Goal: Task Accomplishment & Management: Manage account settings

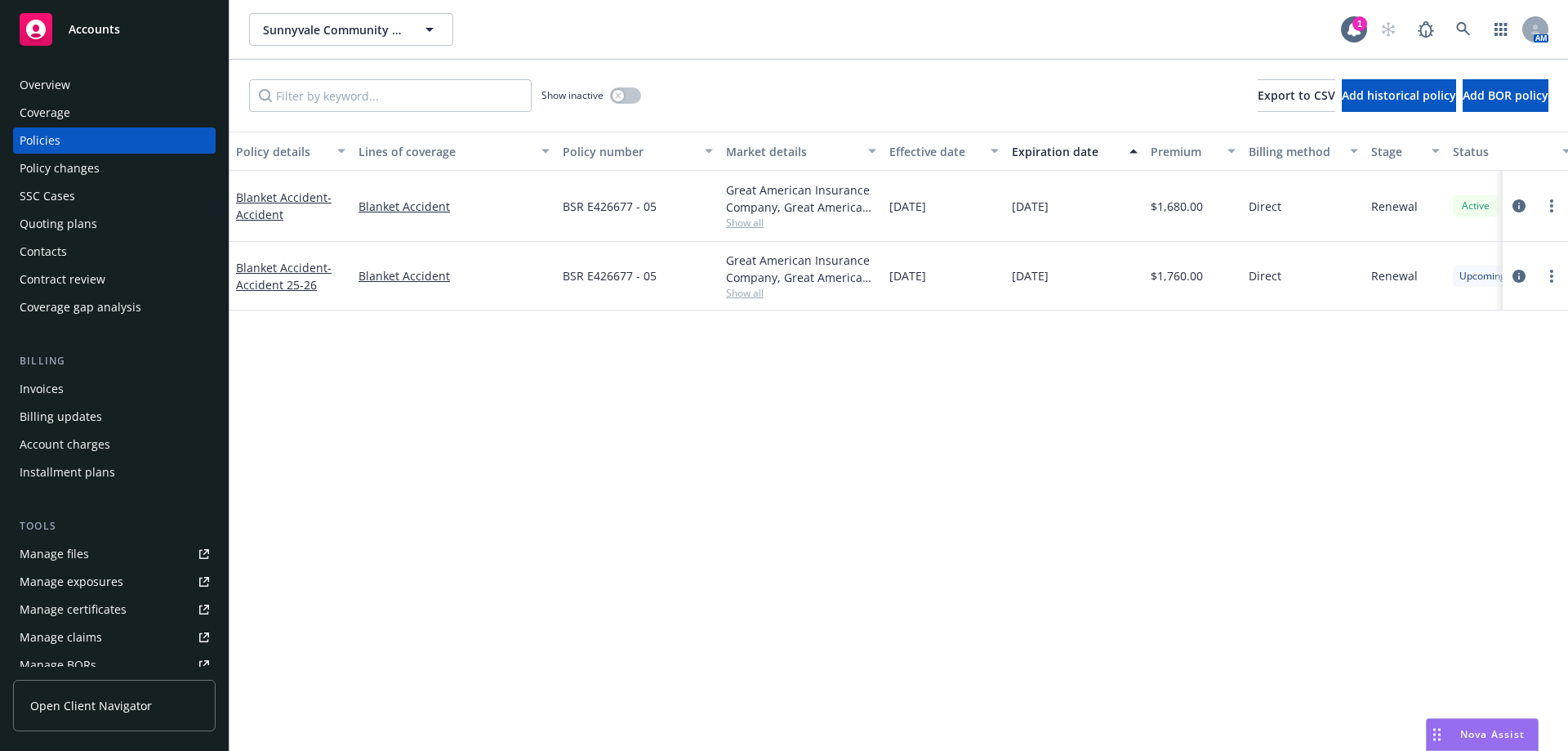
click at [65, 245] on div "Contacts" at bounding box center [43, 252] width 47 height 26
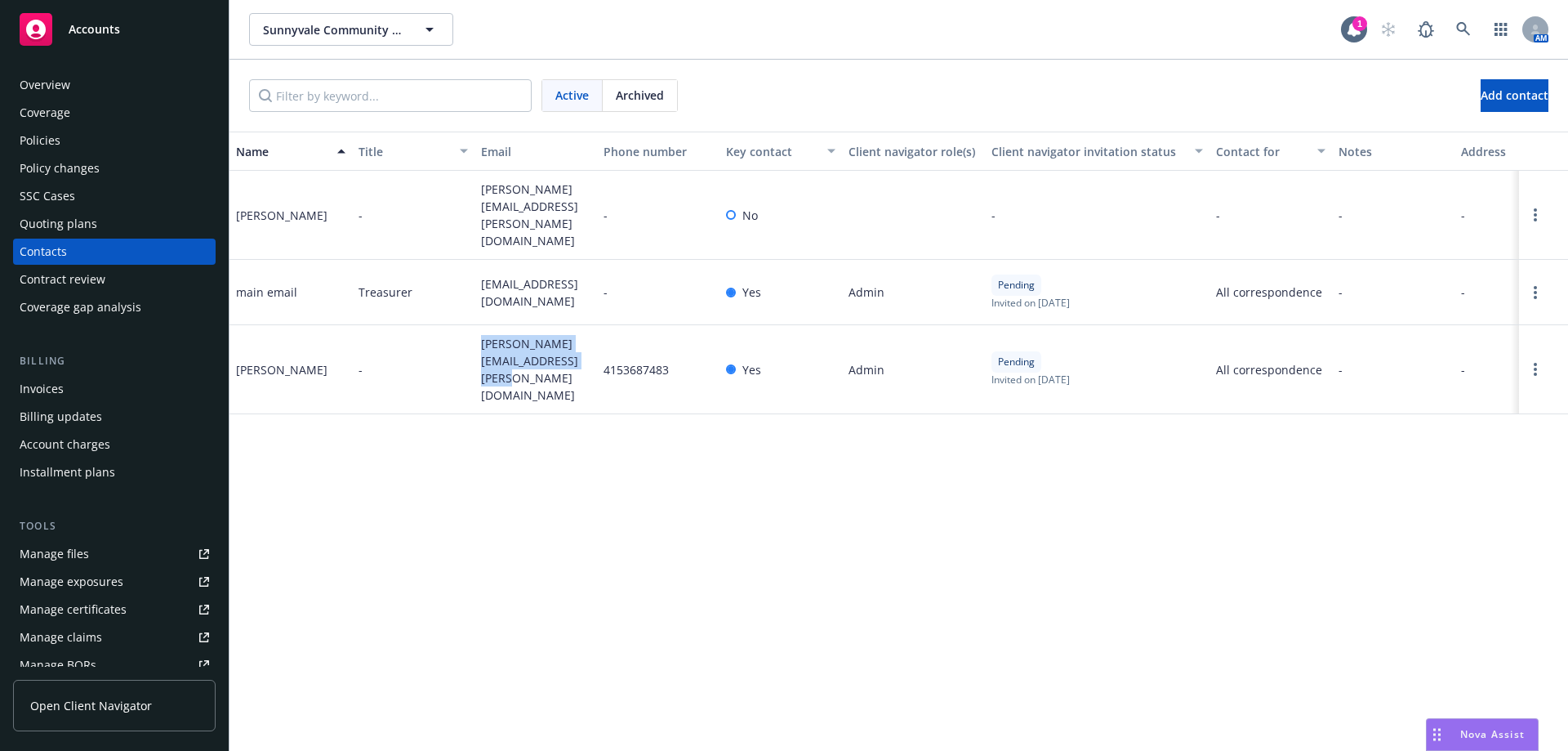
drag, startPoint x: 476, startPoint y: 313, endPoint x: 565, endPoint y: 364, distance: 102.6
click at [565, 364] on div "rafael.musni@sunnyvaleplayers.org" at bounding box center [535, 369] width 122 height 89
drag, startPoint x: 522, startPoint y: 338, endPoint x: 443, endPoint y: 426, distance: 118.3
click at [443, 426] on div "Name Title Email Phone number Key contact Client navigator role(s) Client navig…" at bounding box center [898, 441] width 1339 height 619
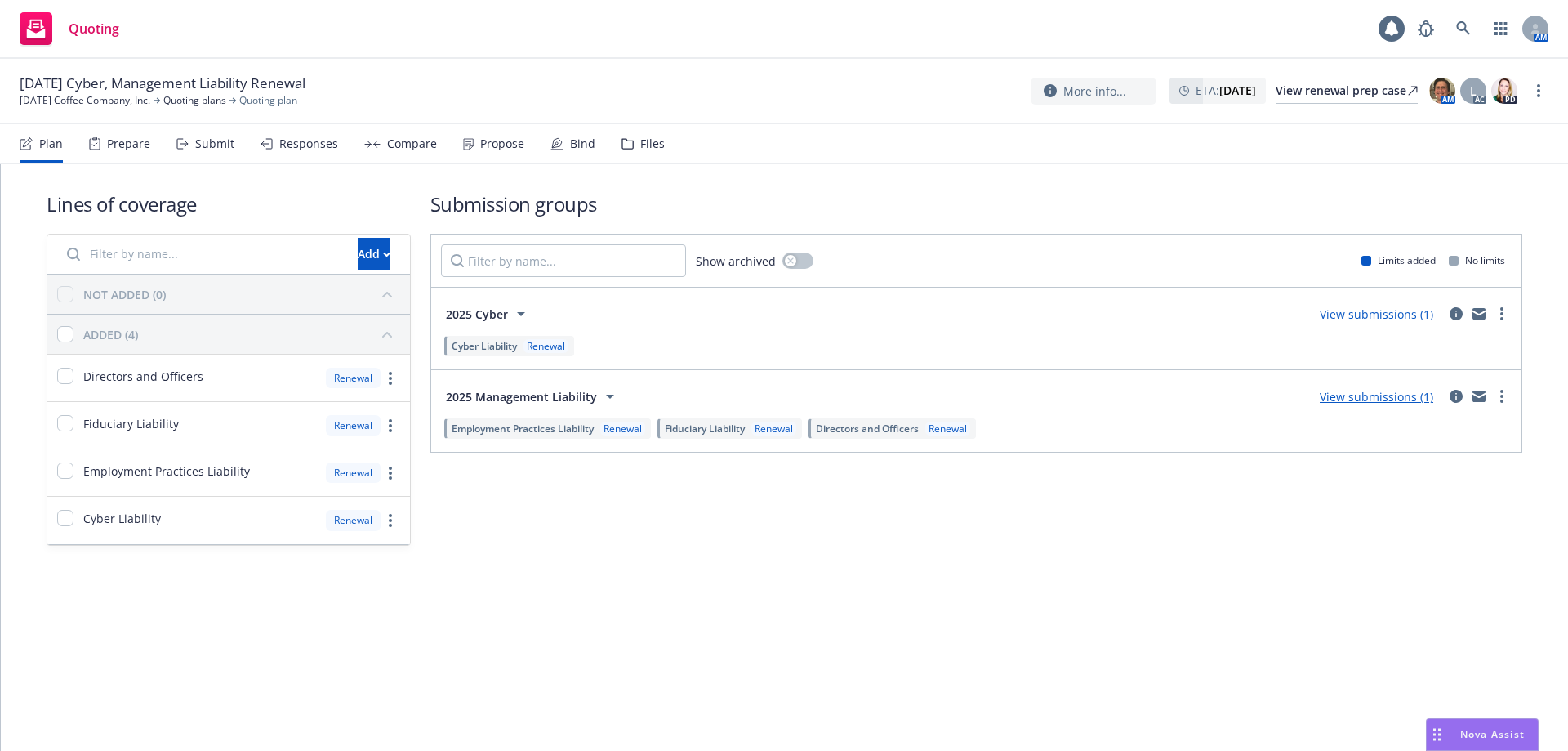
click at [18, 325] on div "Lines of coverage Add NOT ADDED (0) ADDED (4) Directors and Officers Renewal Fi…" at bounding box center [784, 391] width 1567 height 454
click at [480, 142] on div "Propose" at bounding box center [502, 143] width 44 height 13
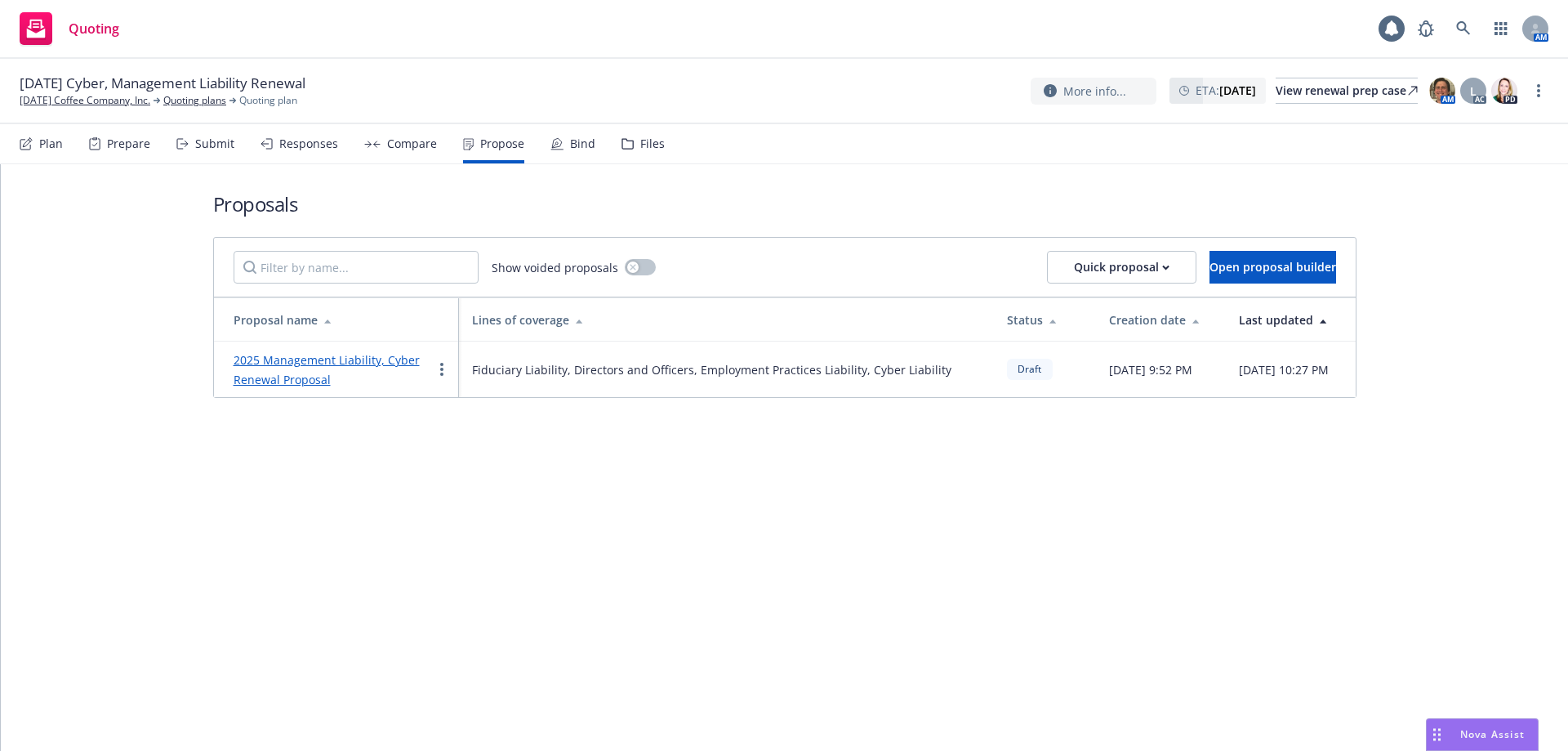
click at [328, 325] on link "2025 Management Liability, Cyber Renewal Proposal" at bounding box center [327, 370] width 186 height 35
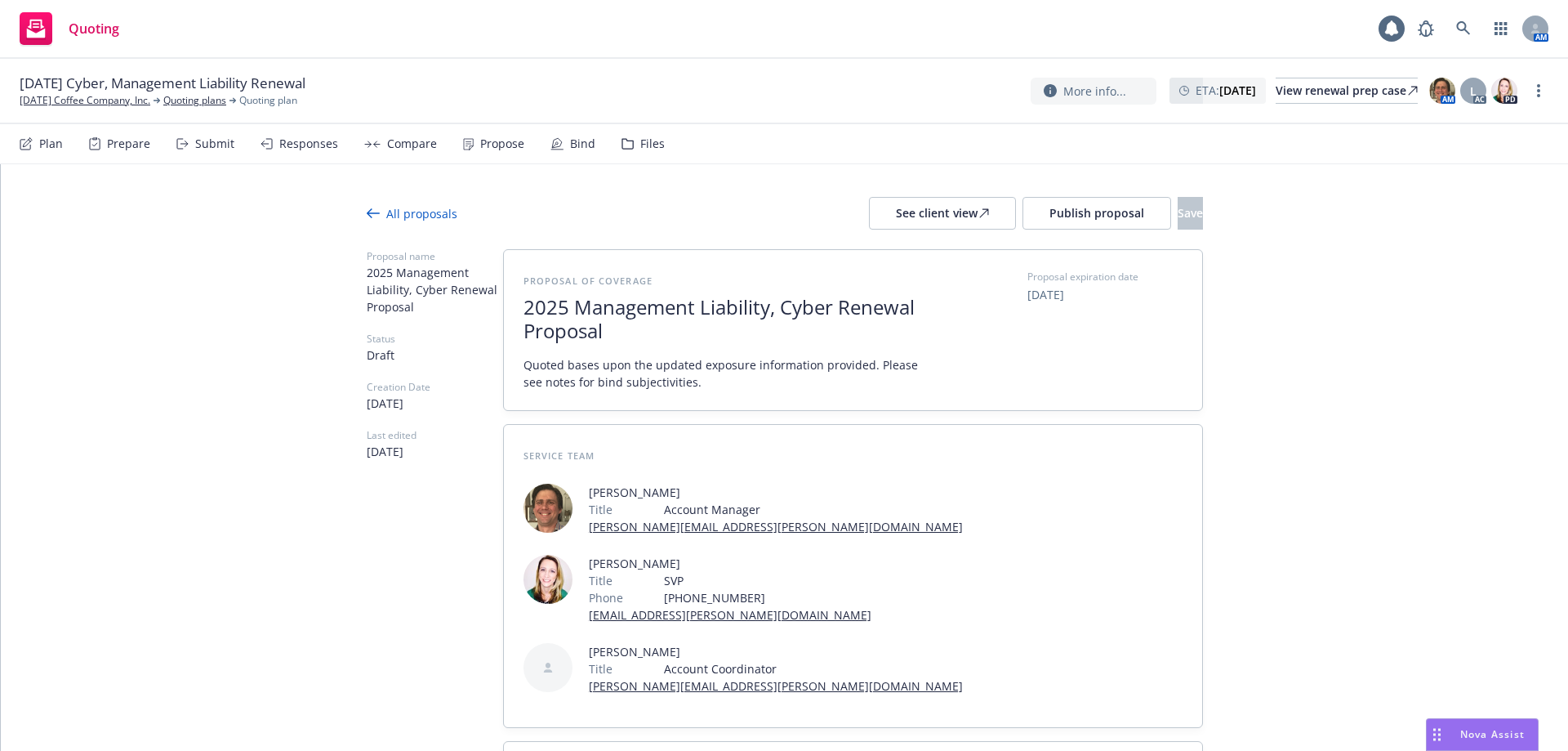
click at [777, 309] on span "2025 Management Liability, Cyber Renewal Proposal" at bounding box center [723, 319] width 400 height 47
click at [777, 301] on span "2025 Management Liability, Cyber Renewal Proposal" at bounding box center [723, 319] width 400 height 47
click at [707, 325] on span "2025 Management & Cyber Liability Renewal Proposal" at bounding box center [723, 319] width 400 height 47
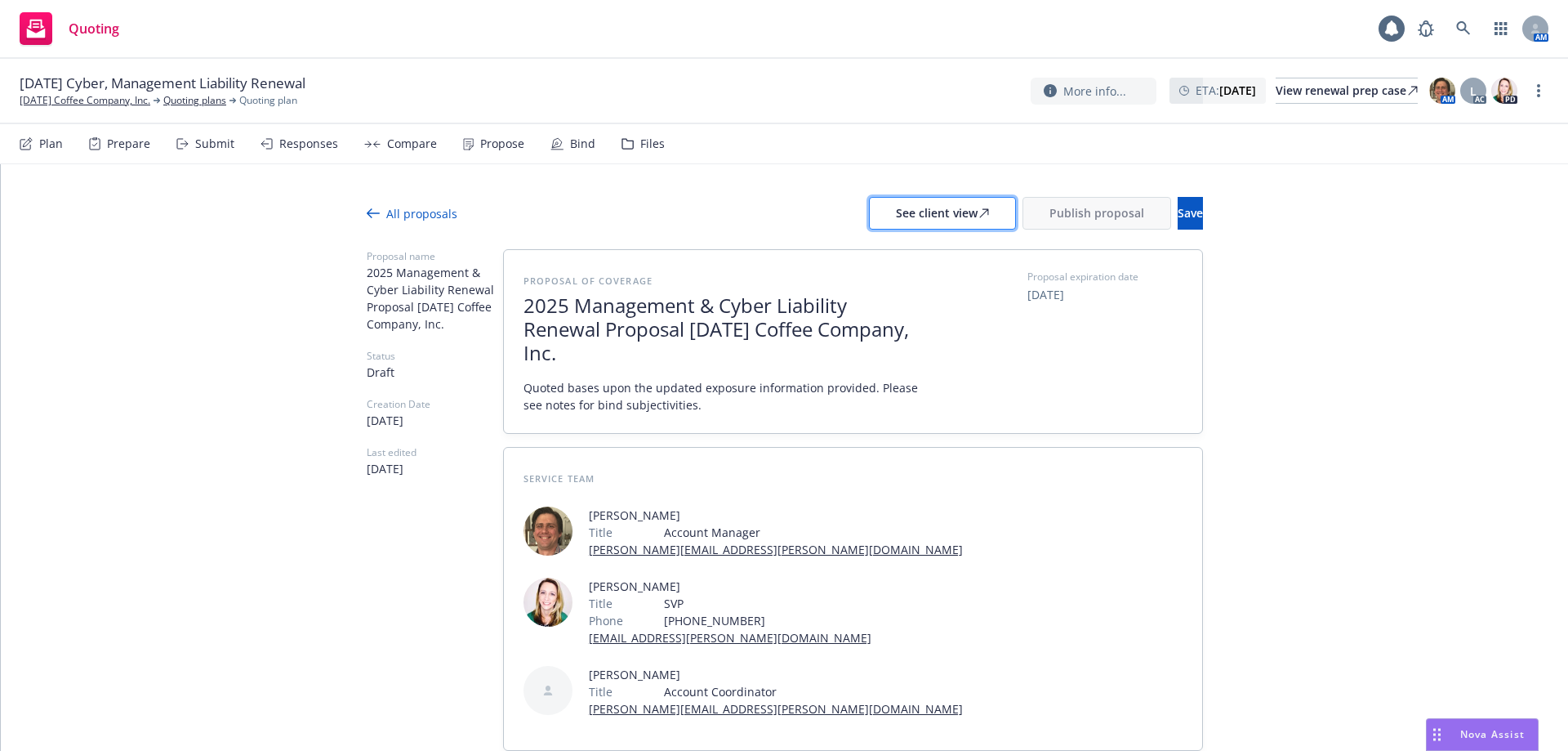
click at [777, 208] on div "See client view" at bounding box center [942, 213] width 93 height 31
click at [602, 325] on span "2025 Management & Cyber Liability Renewal Proposal [DATE] Coffee Company, Inc." at bounding box center [723, 330] width 400 height 70
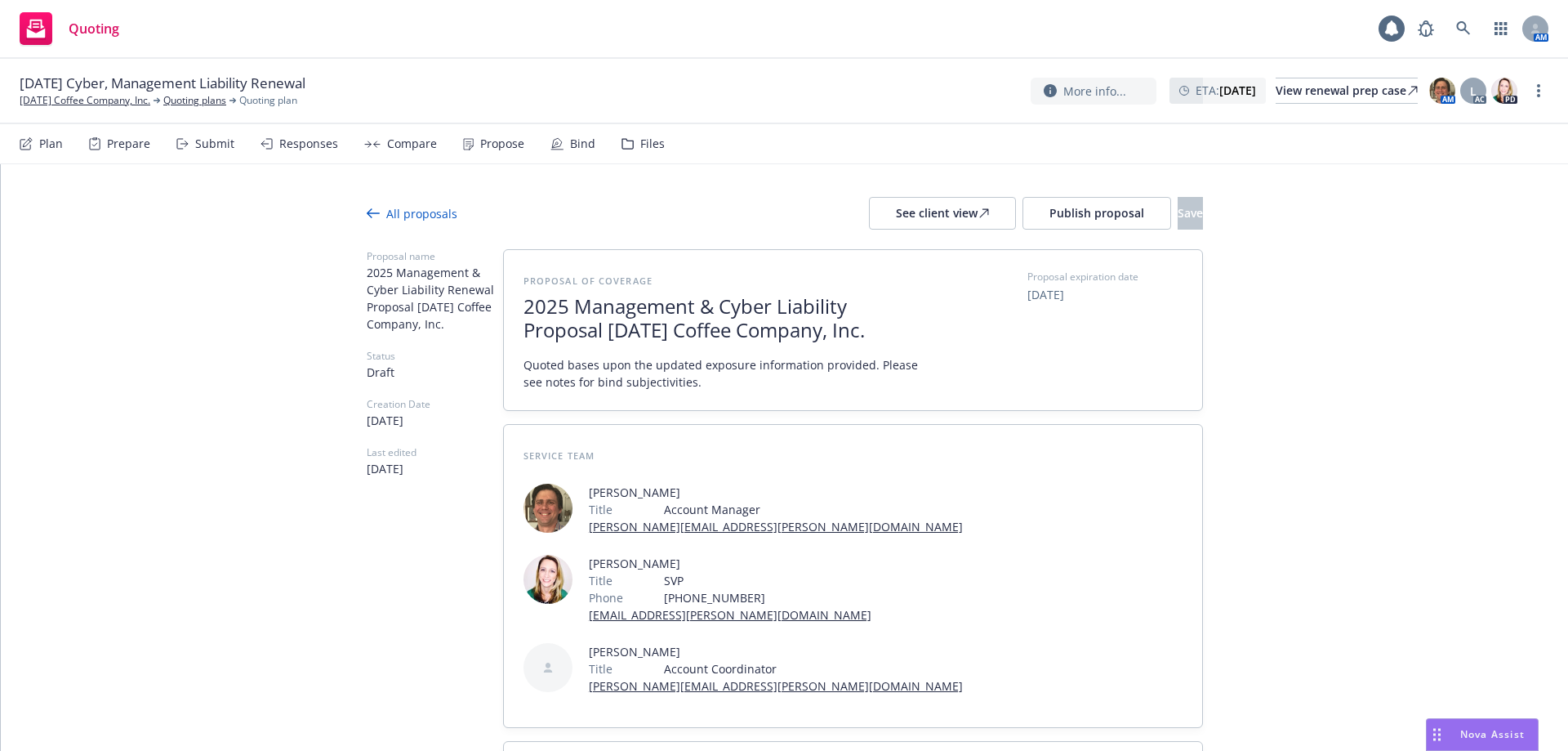
click at [606, 325] on span "2025 Management & Cyber Liability Proposal Thanksgiving Coffee Company, Inc." at bounding box center [723, 318] width 400 height 47
click at [777, 218] on div "See client view" at bounding box center [942, 213] width 93 height 31
click at [777, 307] on span "2025 Management & Cyber Liability Proposal Thanksgiving Coffee Company, Inc." at bounding box center [723, 318] width 400 height 47
click at [777, 214] on div "See client view" at bounding box center [942, 213] width 93 height 31
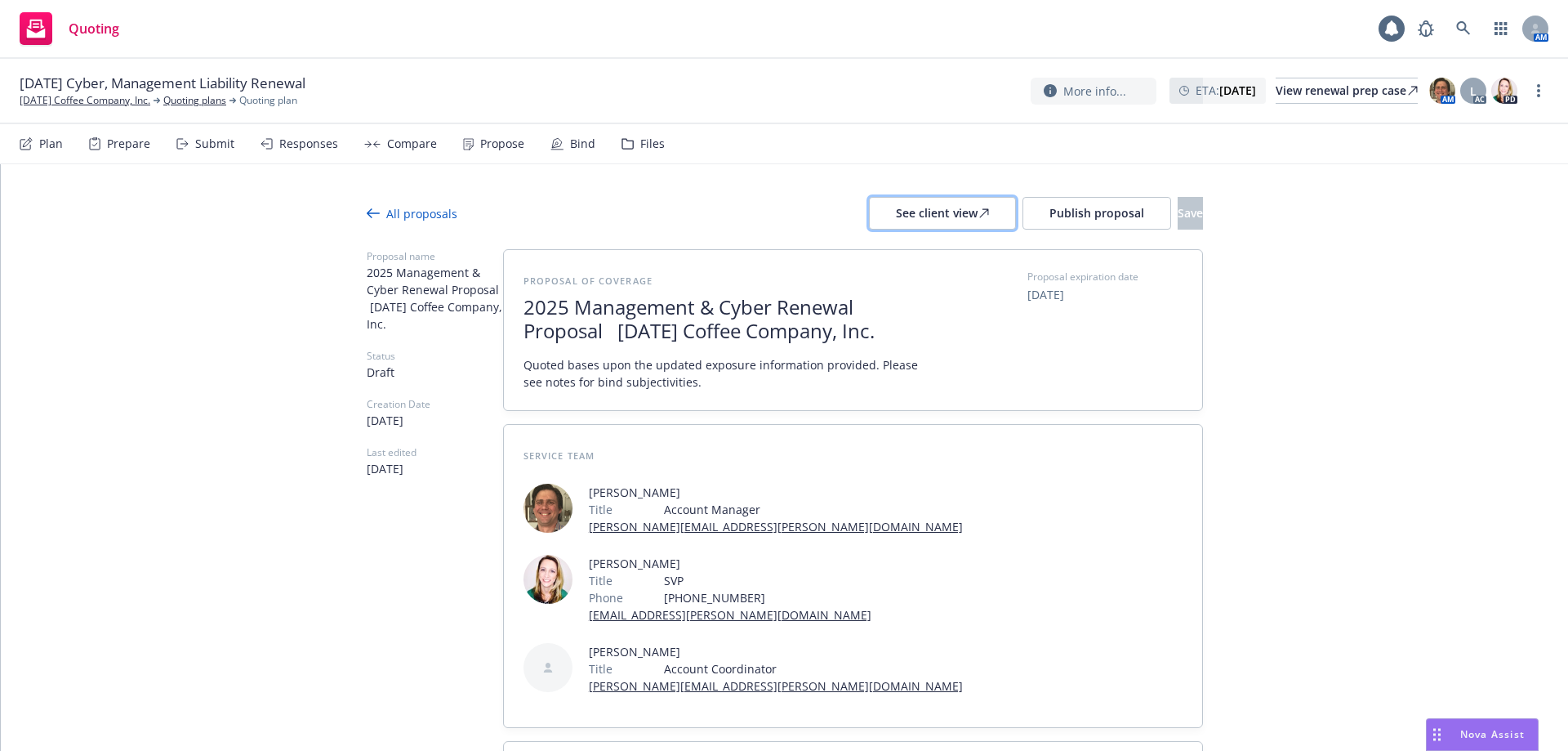
type textarea "x"
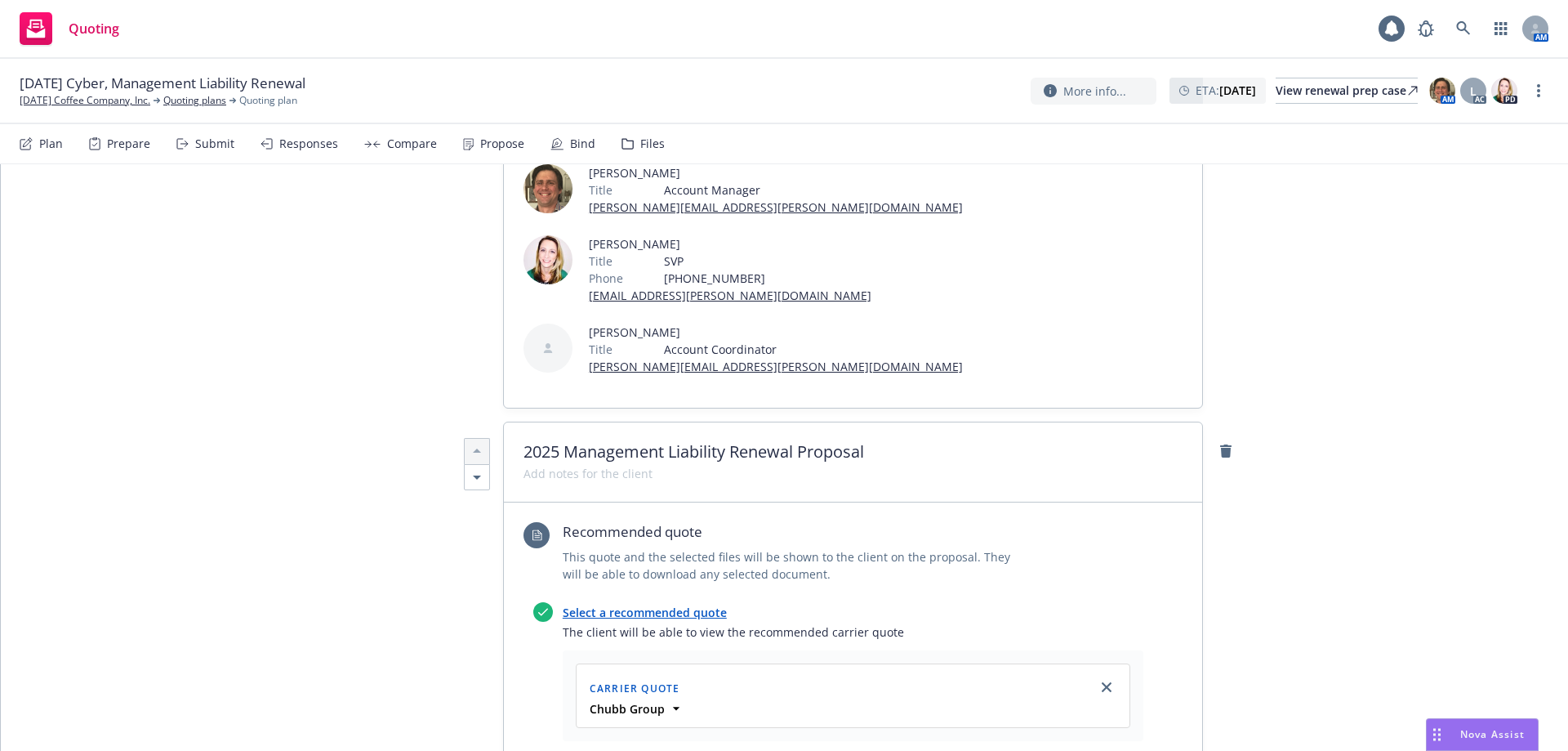
scroll to position [327, 0]
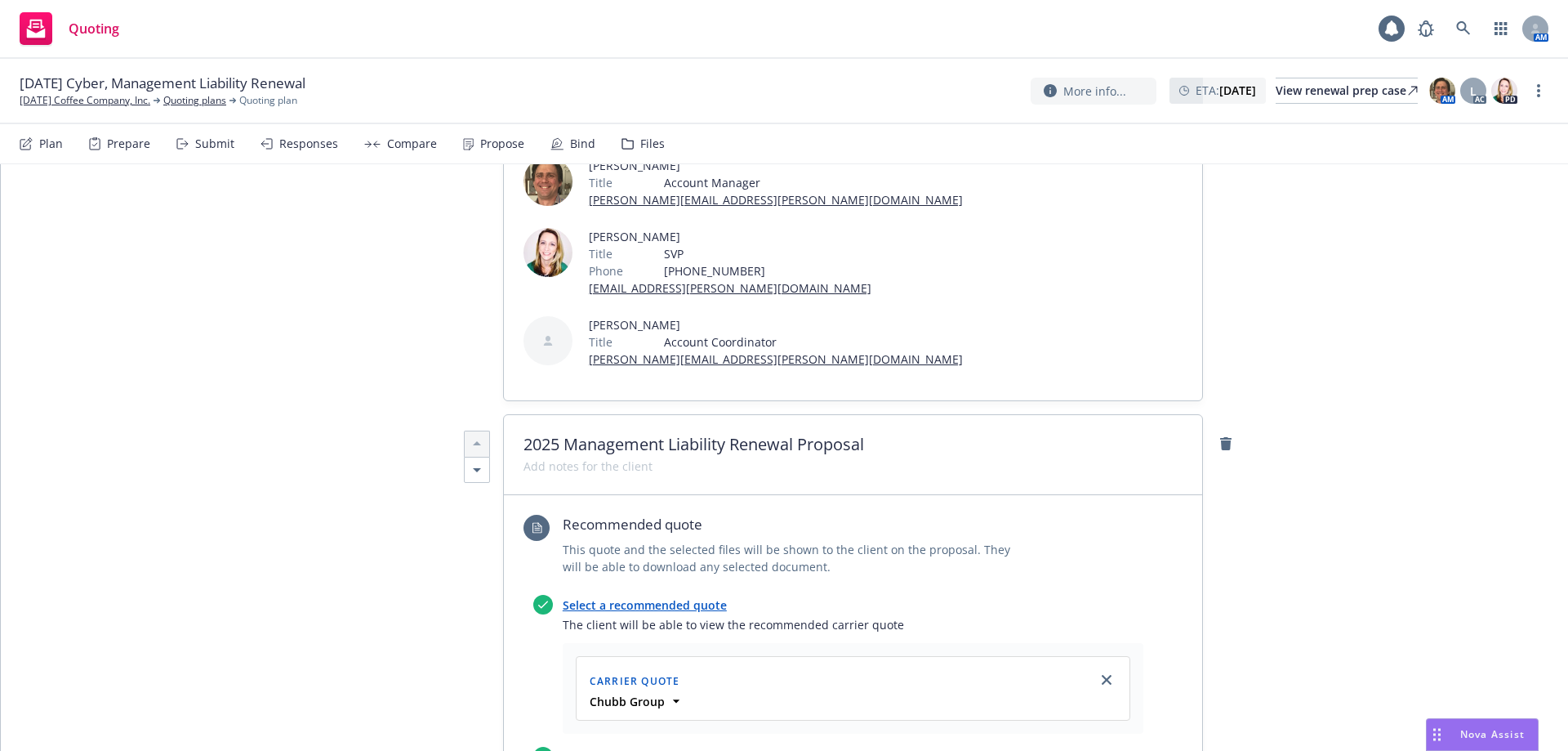
click at [777, 325] on span "2025 Management Liability Renewal Proposal" at bounding box center [853, 444] width 659 height 19
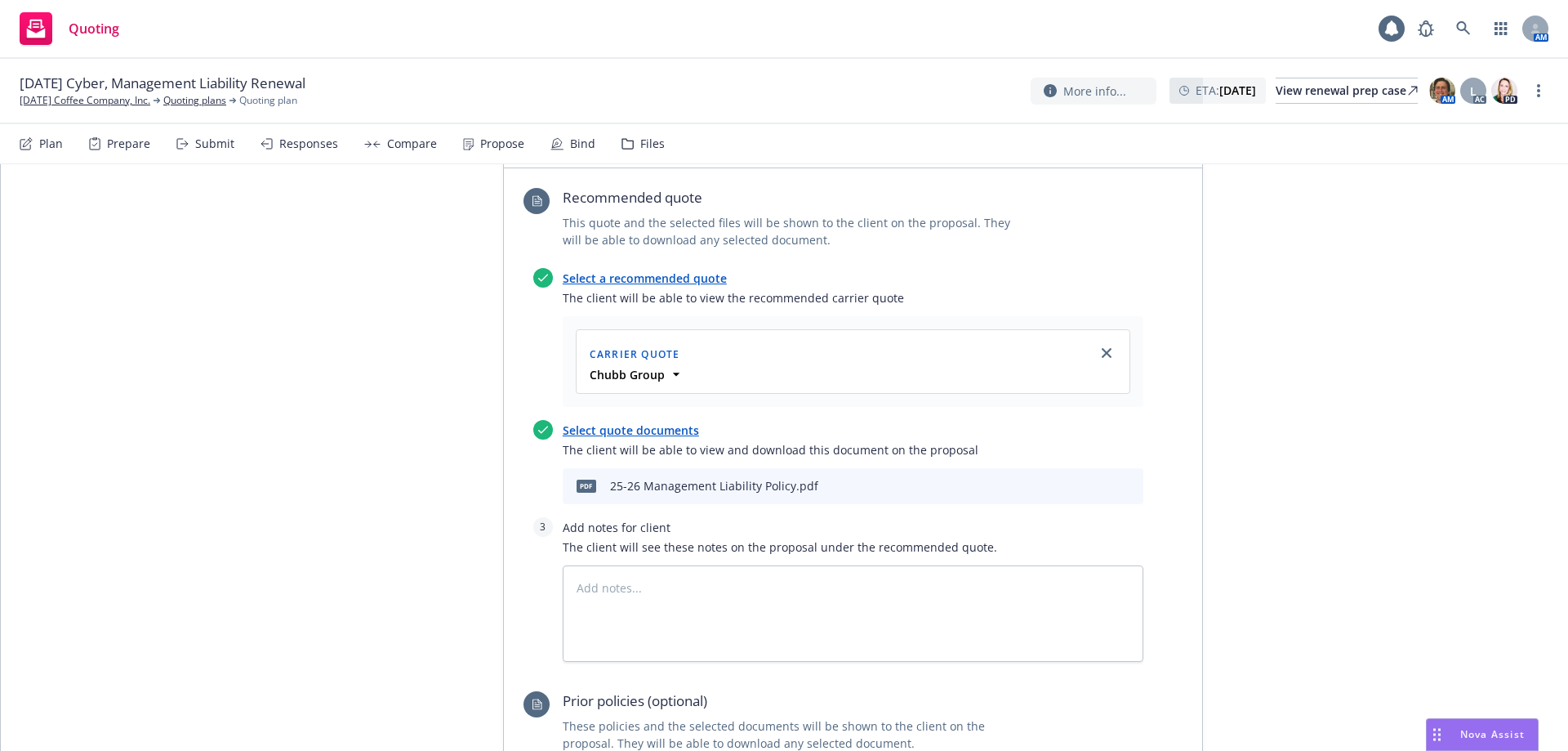
click at [777, 325] on icon "preview file" at bounding box center [1101, 485] width 15 height 11
click at [628, 325] on textarea at bounding box center [853, 614] width 581 height 97
click at [584, 325] on textarea at bounding box center [853, 614] width 581 height 97
type textarea "x"
type textarea "S"
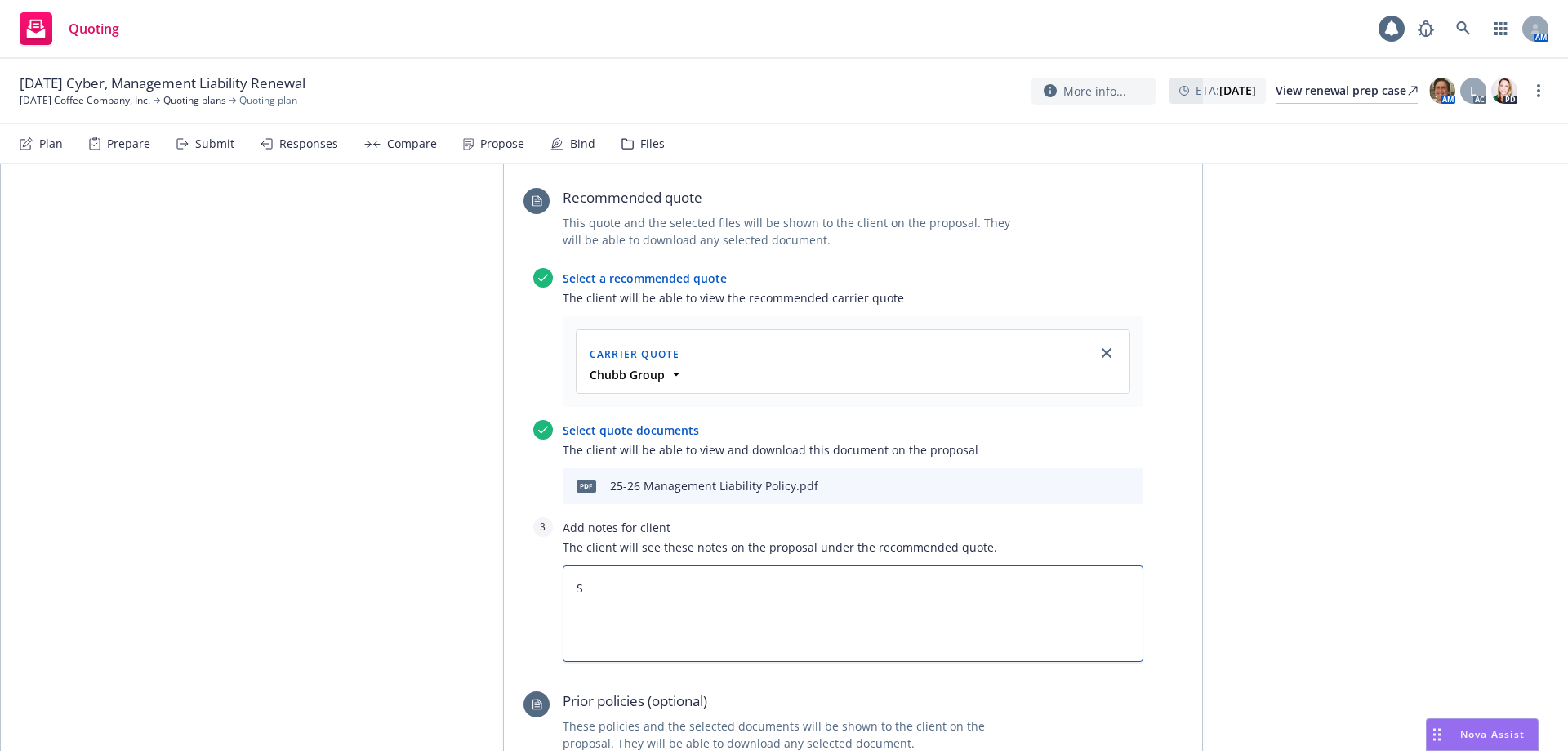
type textarea "x"
type textarea "Su"
type textarea "x"
type textarea "Sub"
type textarea "x"
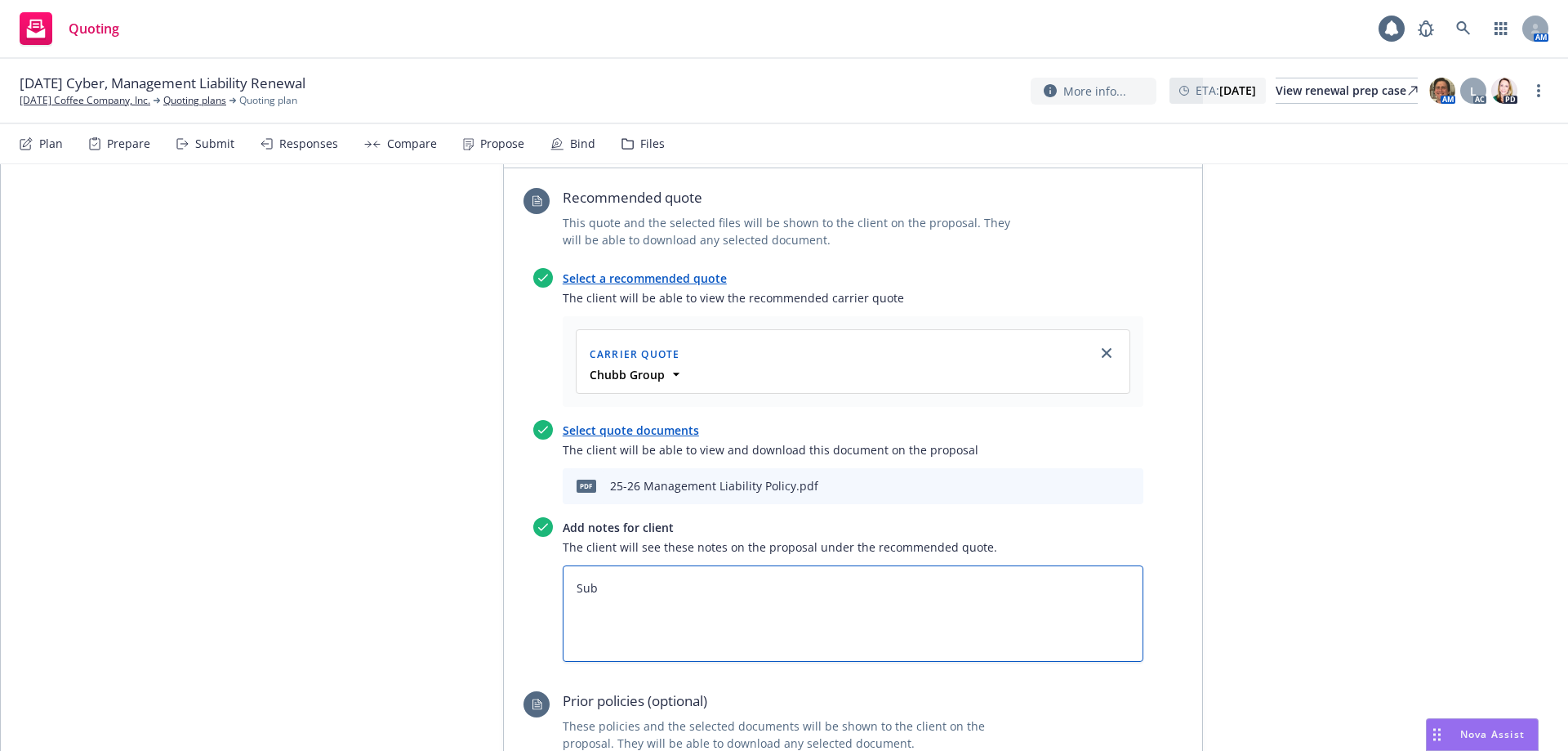
type textarea "Subj"
type textarea "x"
type textarea "Subje"
type textarea "x"
type textarea "Subjec"
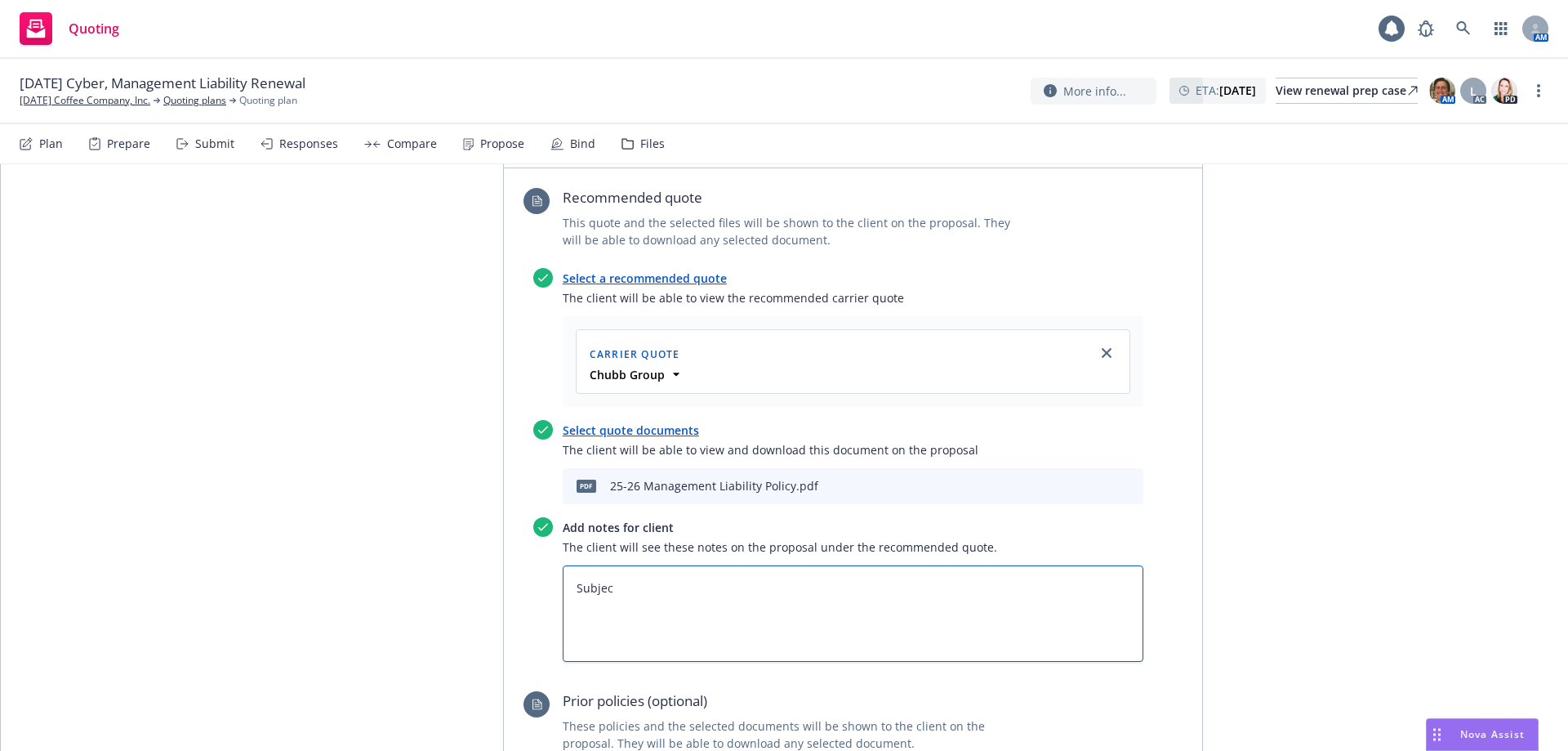
type textarea "x"
type textarea "Subject"
type textarea "x"
type textarea "Subjecti"
type textarea "x"
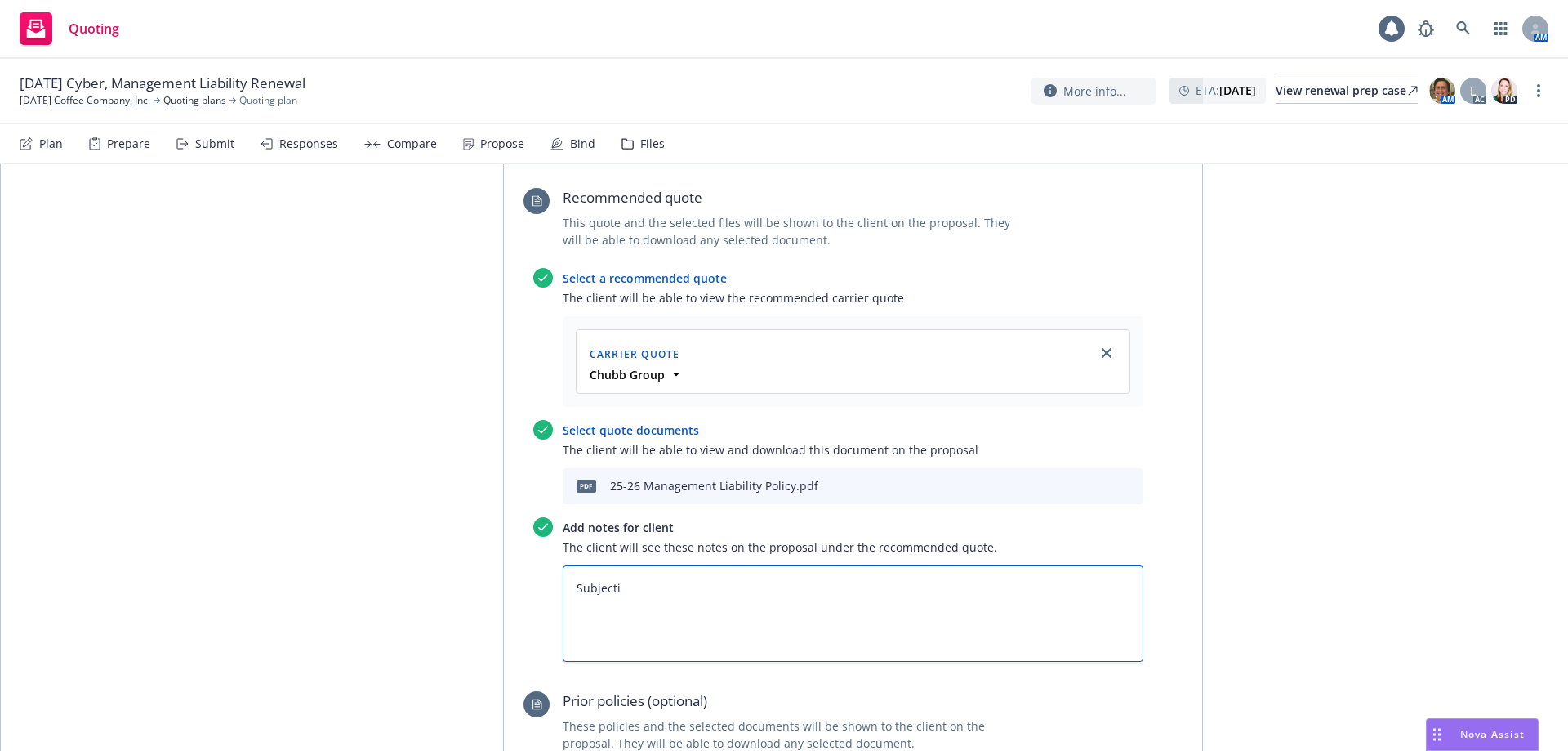
type textarea "Subjectiv"
type textarea "x"
type textarea "Subjectivi"
type textarea "x"
type textarea "Subjectivie"
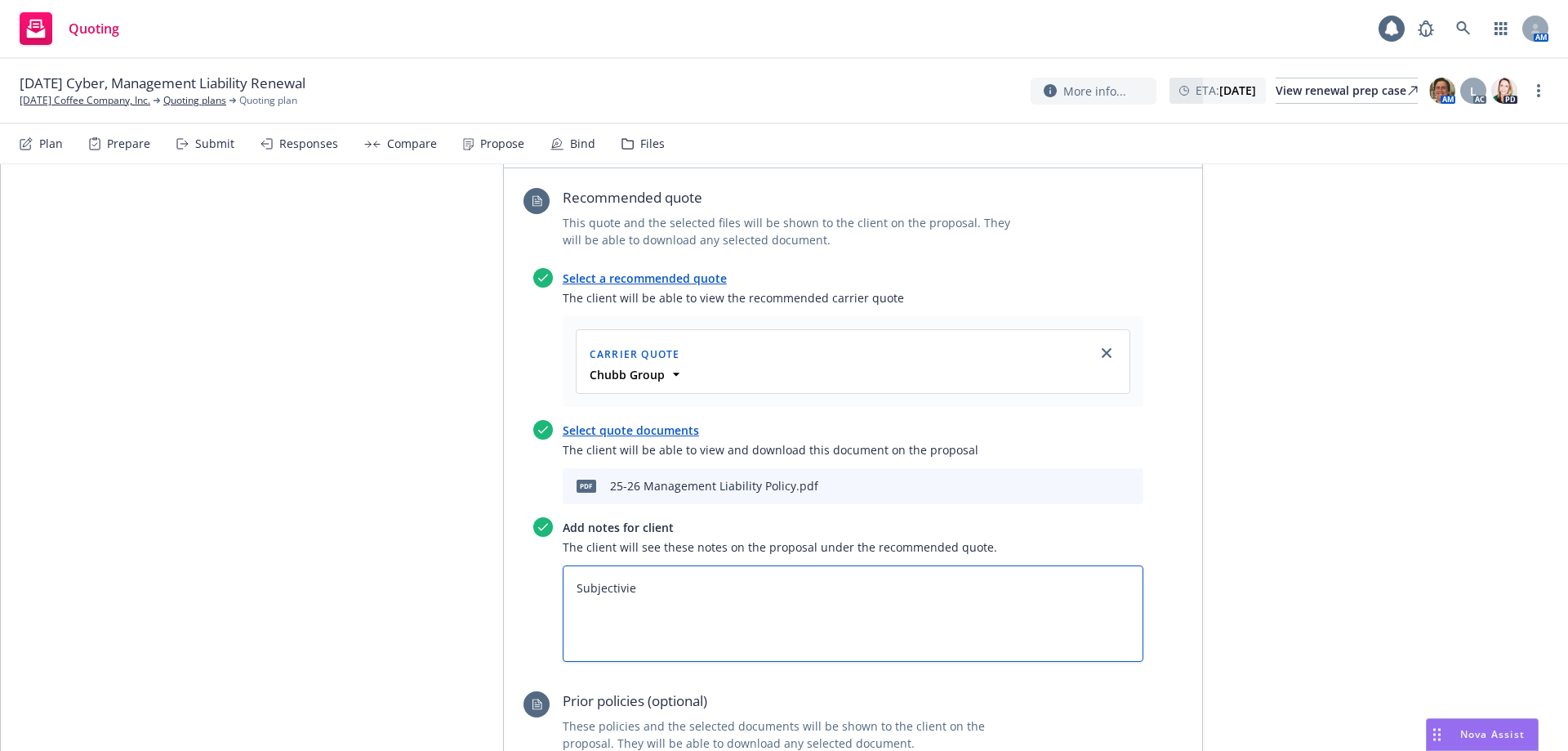
type textarea "x"
type textarea "Subjectivi"
type textarea "x"
type textarea "Subjectivit"
type textarea "x"
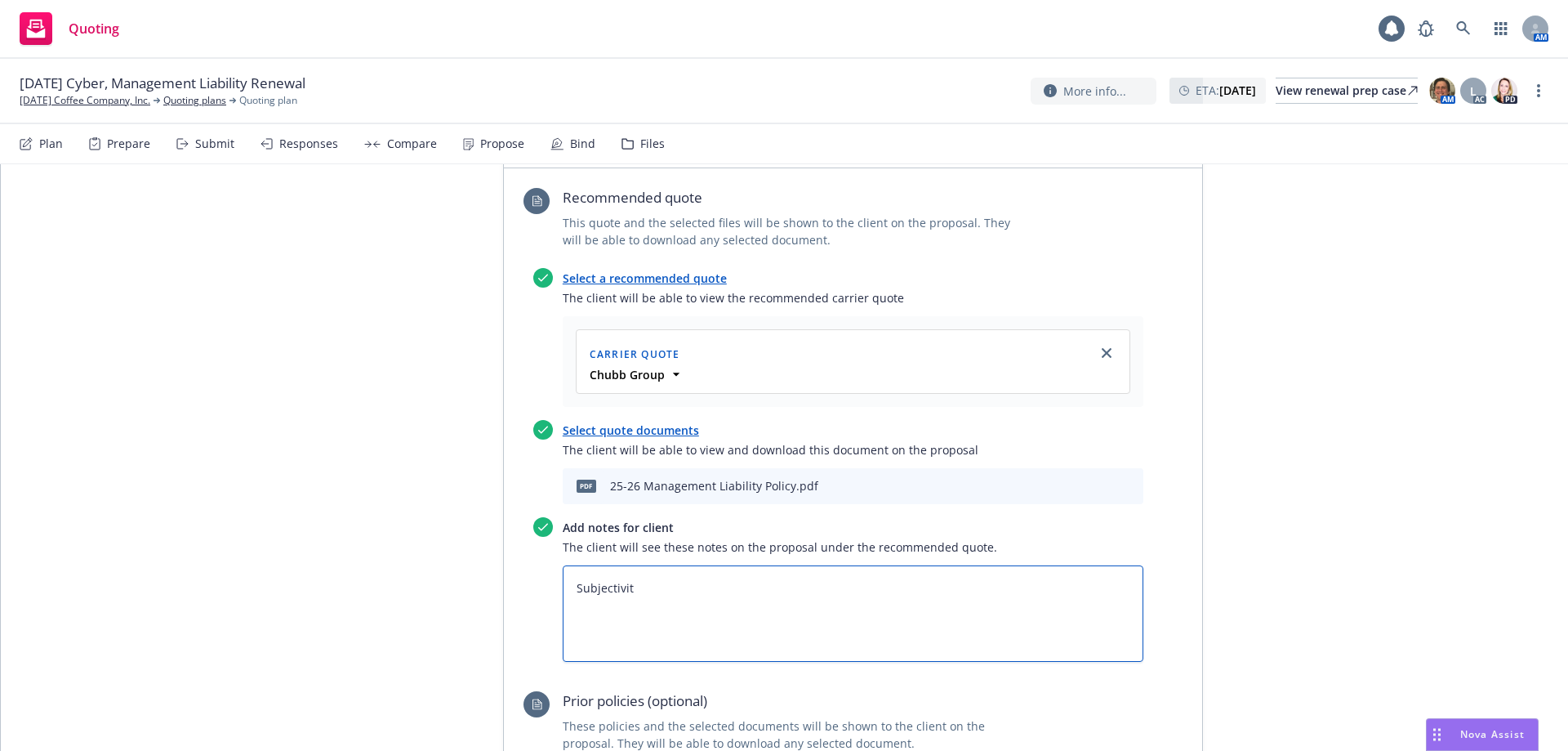
type textarea "Subjectiviti"
type textarea "x"
type textarea "Subjectivitie"
type textarea "x"
type textarea "Subjectivities"
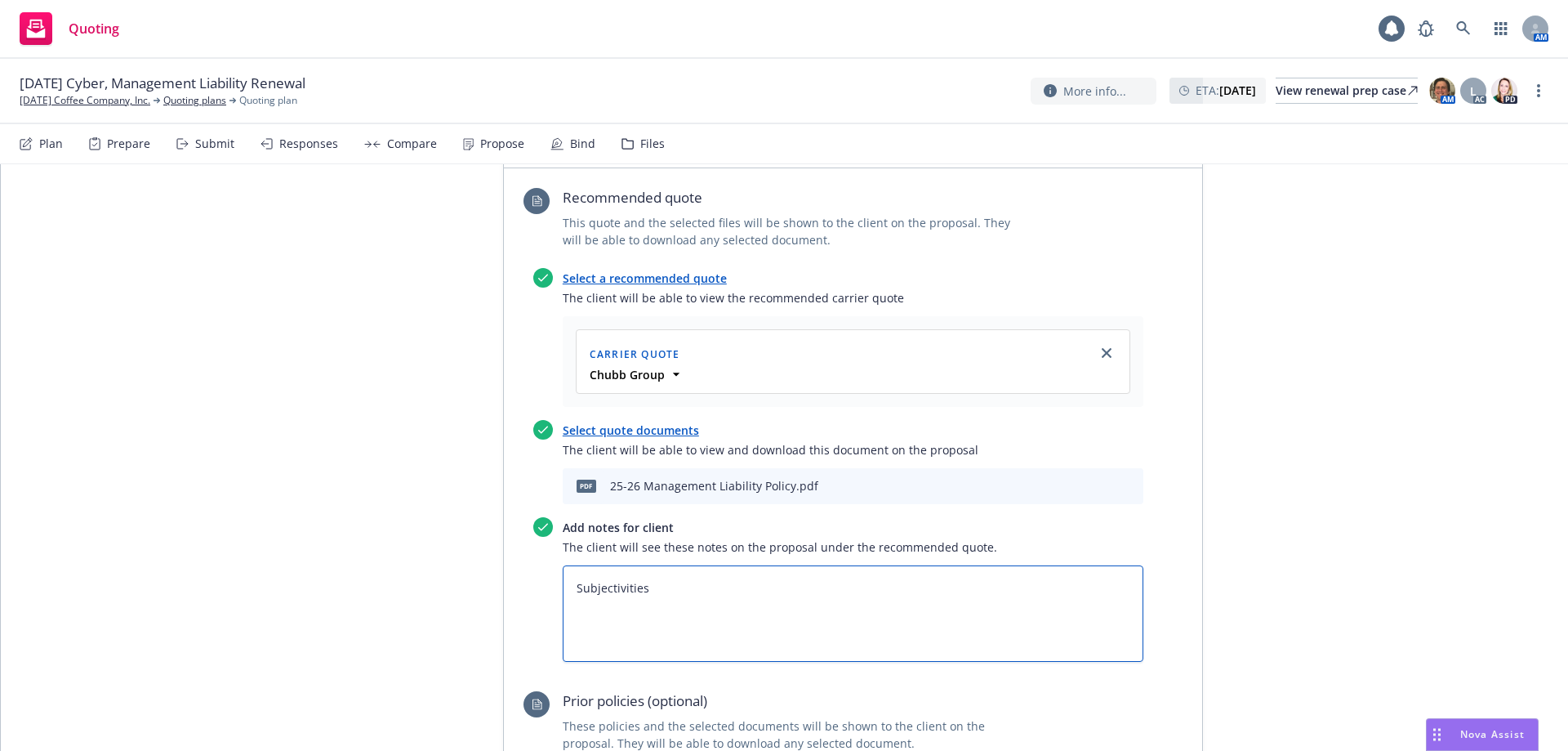
type textarea "x"
type textarea "Subjectivities"
type textarea "x"
type textarea "Subjectivities 1"
type textarea "x"
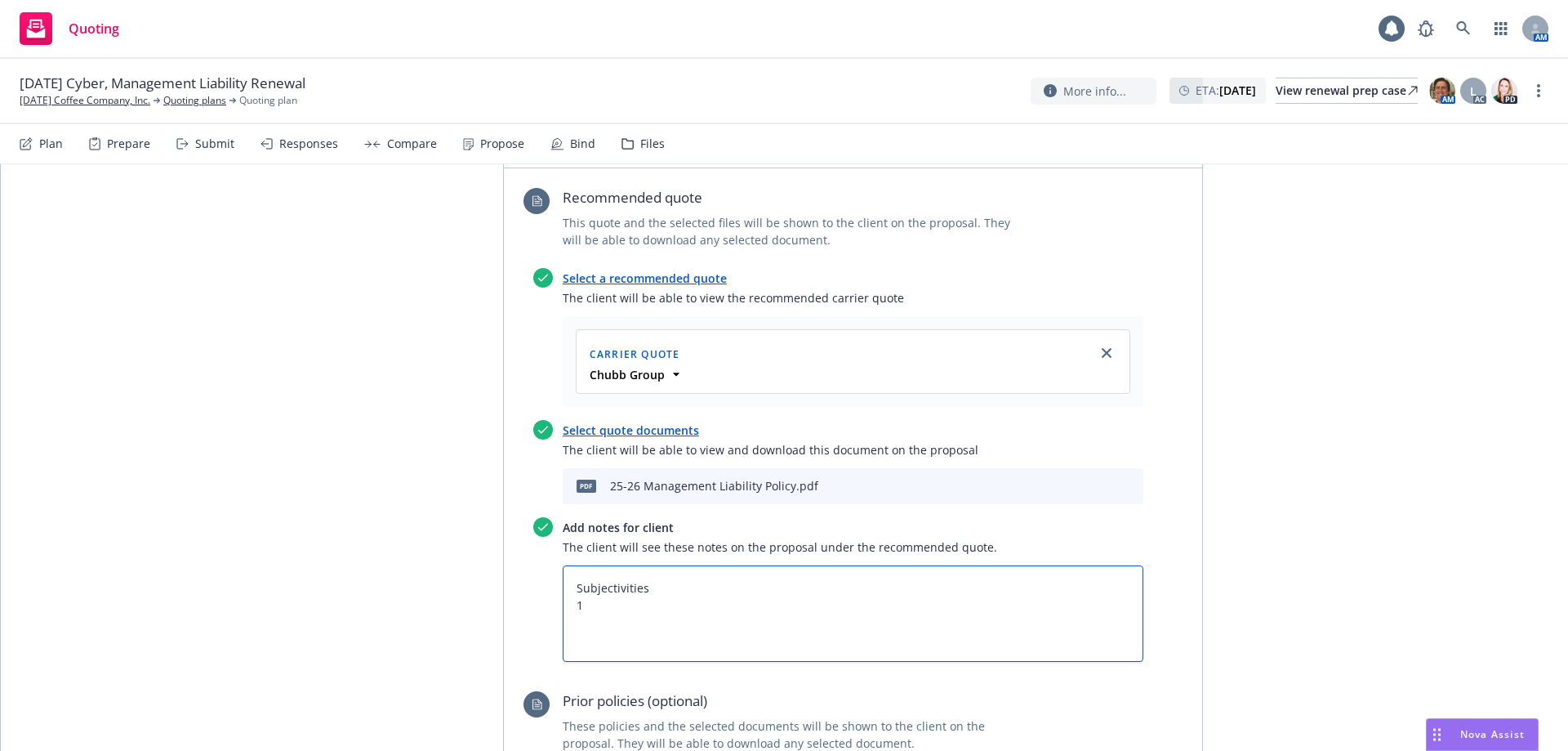
type textarea "Subjectivities 1."
type textarea "x"
type textarea "Subjectivities 1."
type textarea "x"
type textarea "Subjectivities 1. R"
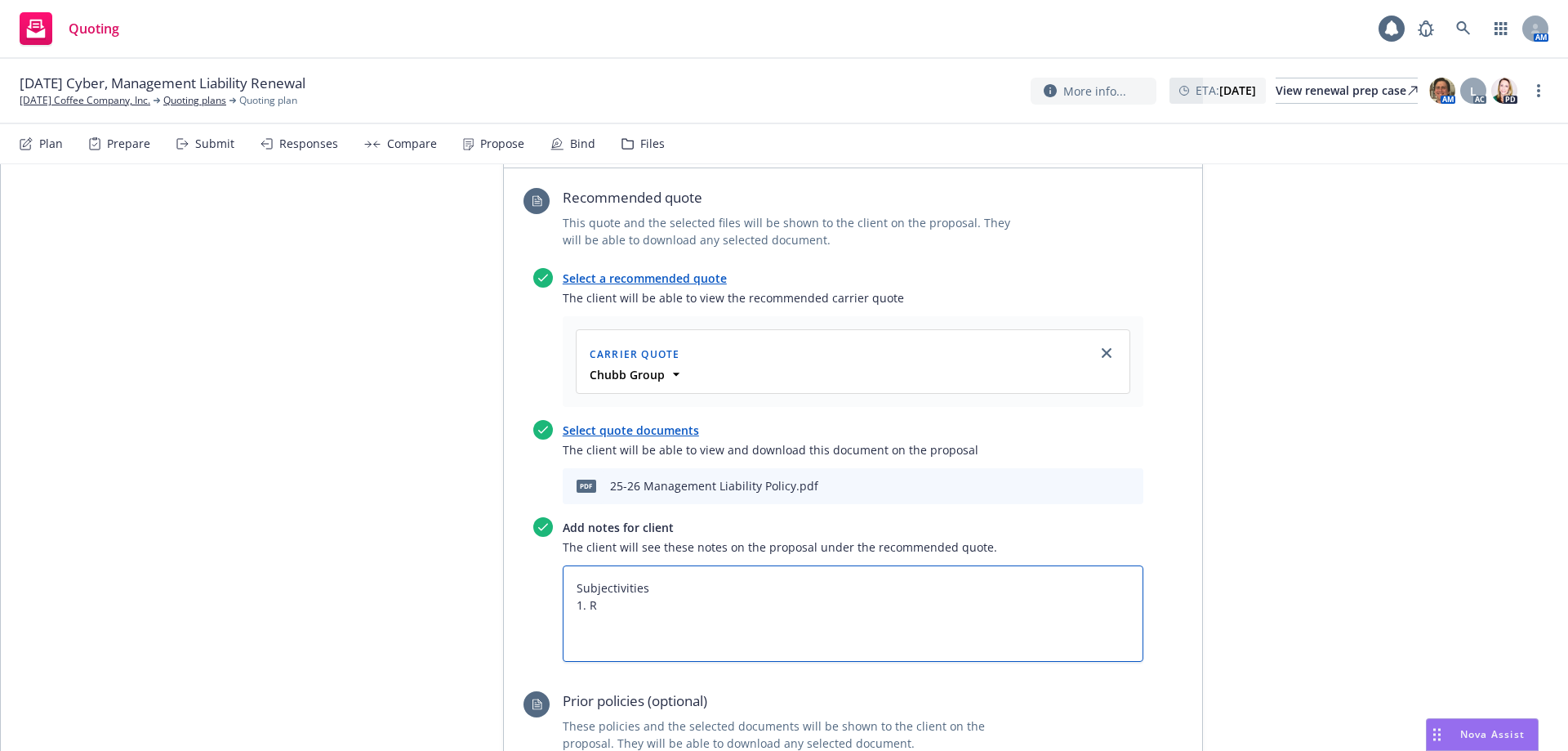
type textarea "x"
type textarea "Subjectivities 1. Re"
type textarea "x"
type textarea "Subjectivities 1. Req"
type textarea "x"
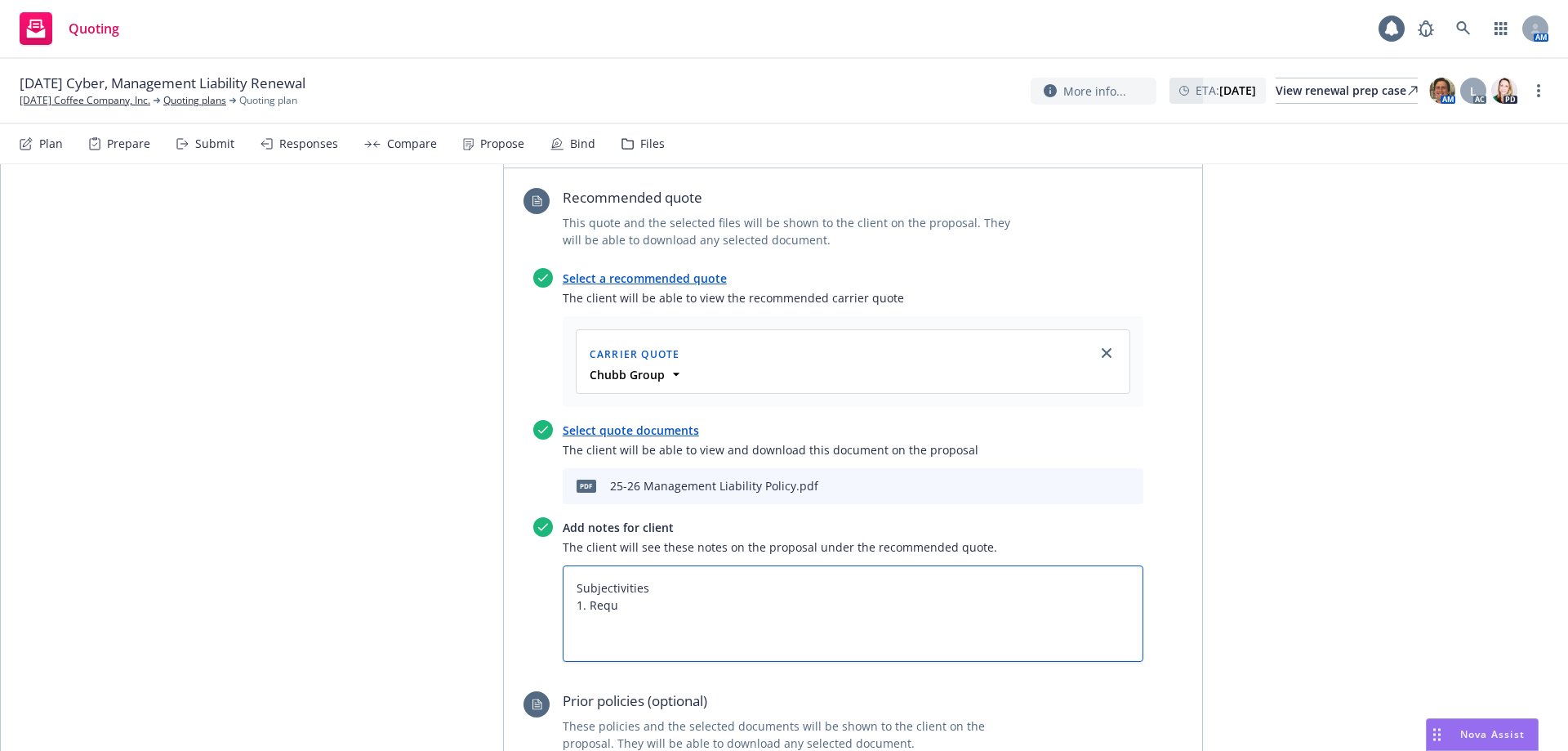
type textarea "Subjectivities 1. Reque"
type textarea "x"
type textarea "Subjectivities 1. Reques"
type textarea "x"
type textarea "Subjectivities 1. Request"
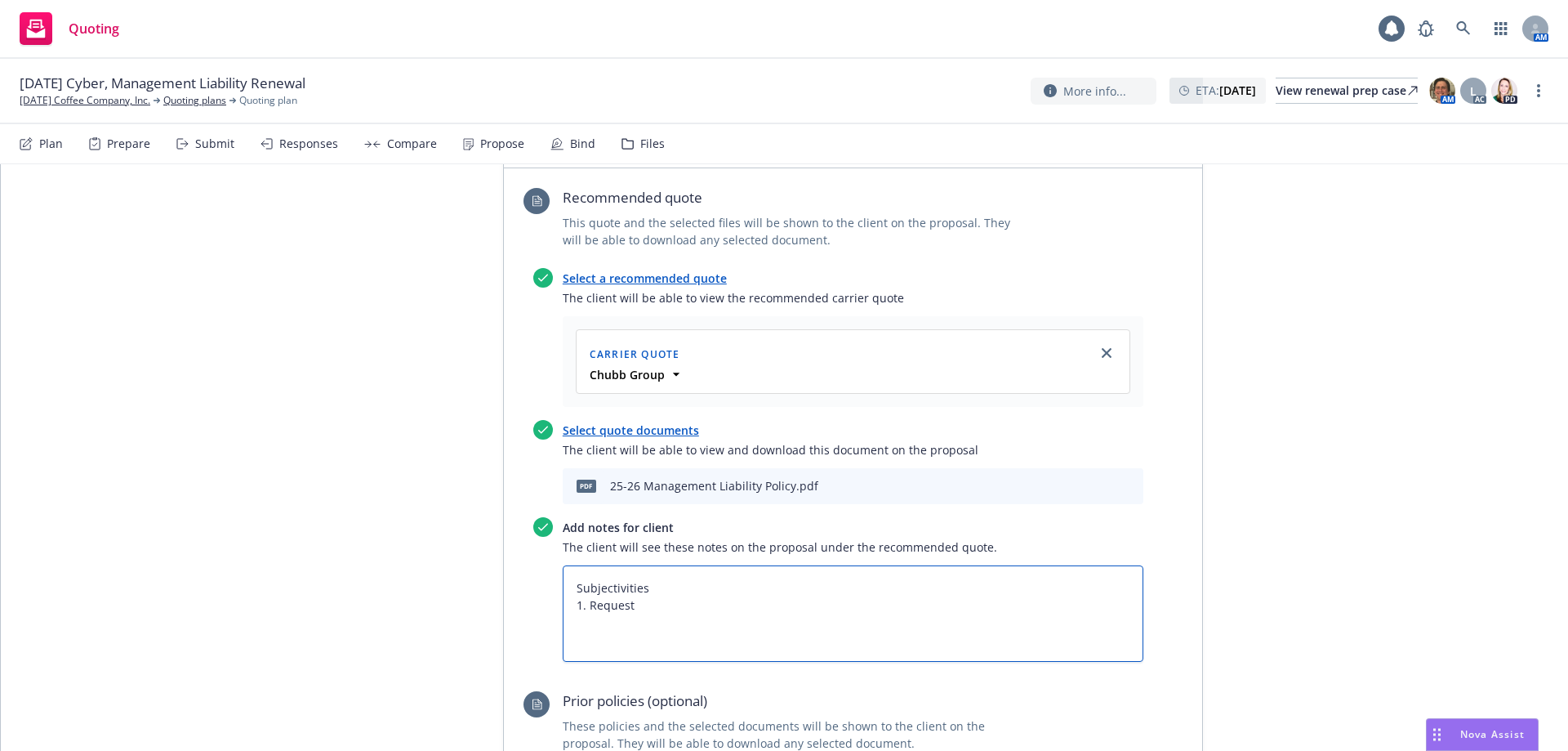
type textarea "x"
type textarea "Subjectivities 1. Request"
type textarea "x"
type textarea "Subjectivities 1. Request t"
type textarea "x"
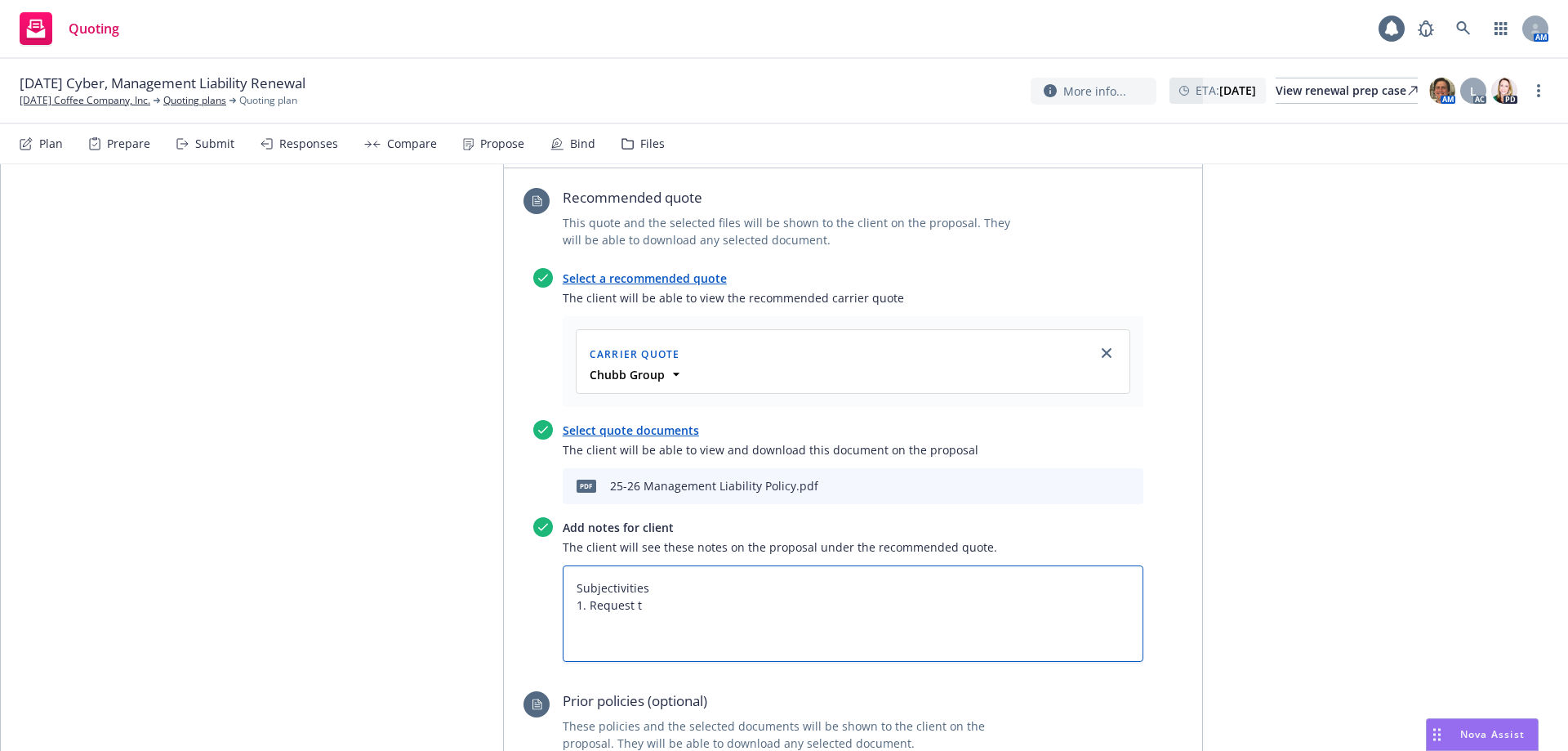
type textarea "Subjectivities 1. Request to"
type textarea "x"
type textarea "Subjectivities 1. Request to"
type textarea "x"
type textarea "Subjectivities 1. Request to B"
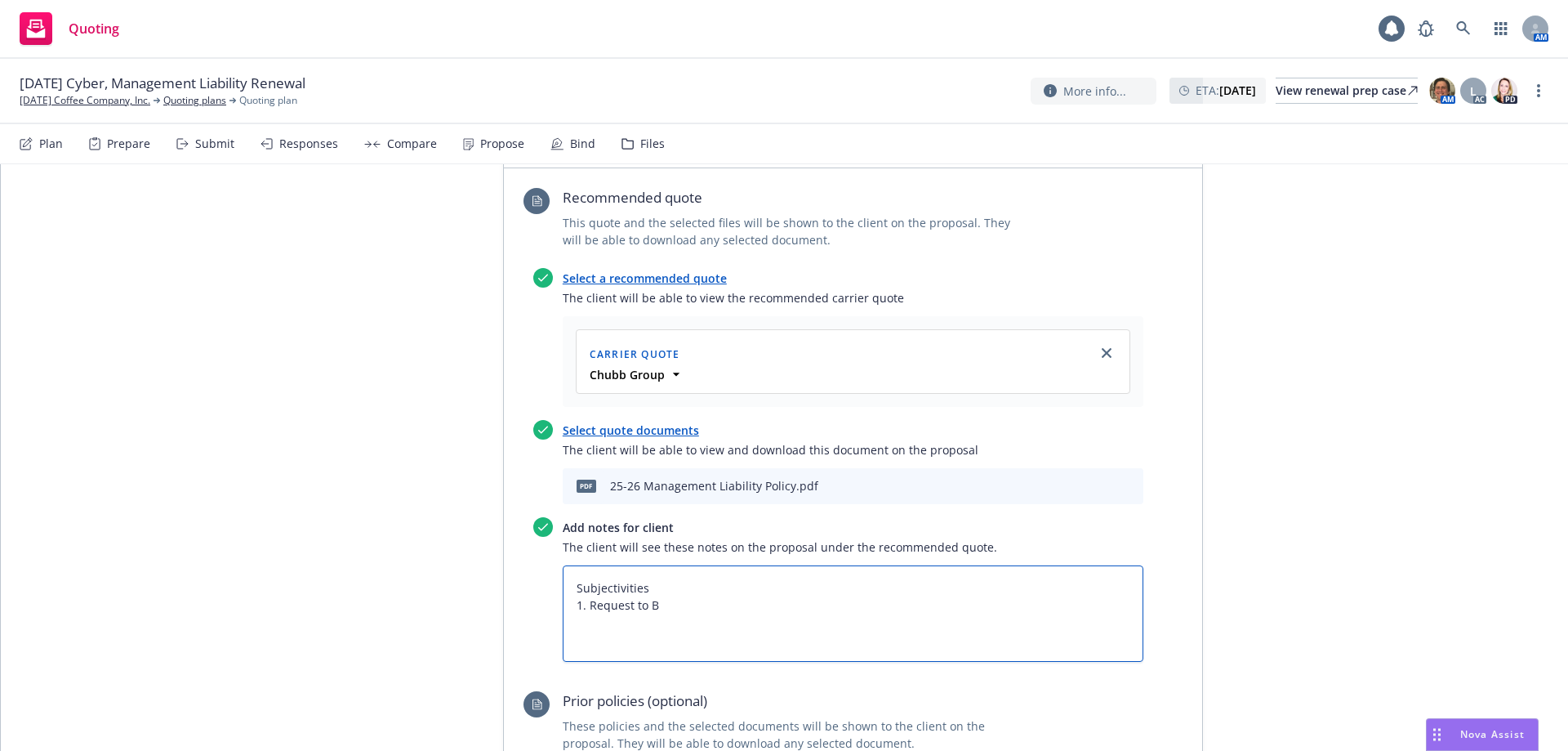
type textarea "x"
type textarea "Subjectivities 1. Request to Bi"
type textarea "x"
type textarea "Subjectivities 1. Request to Bin"
type textarea "x"
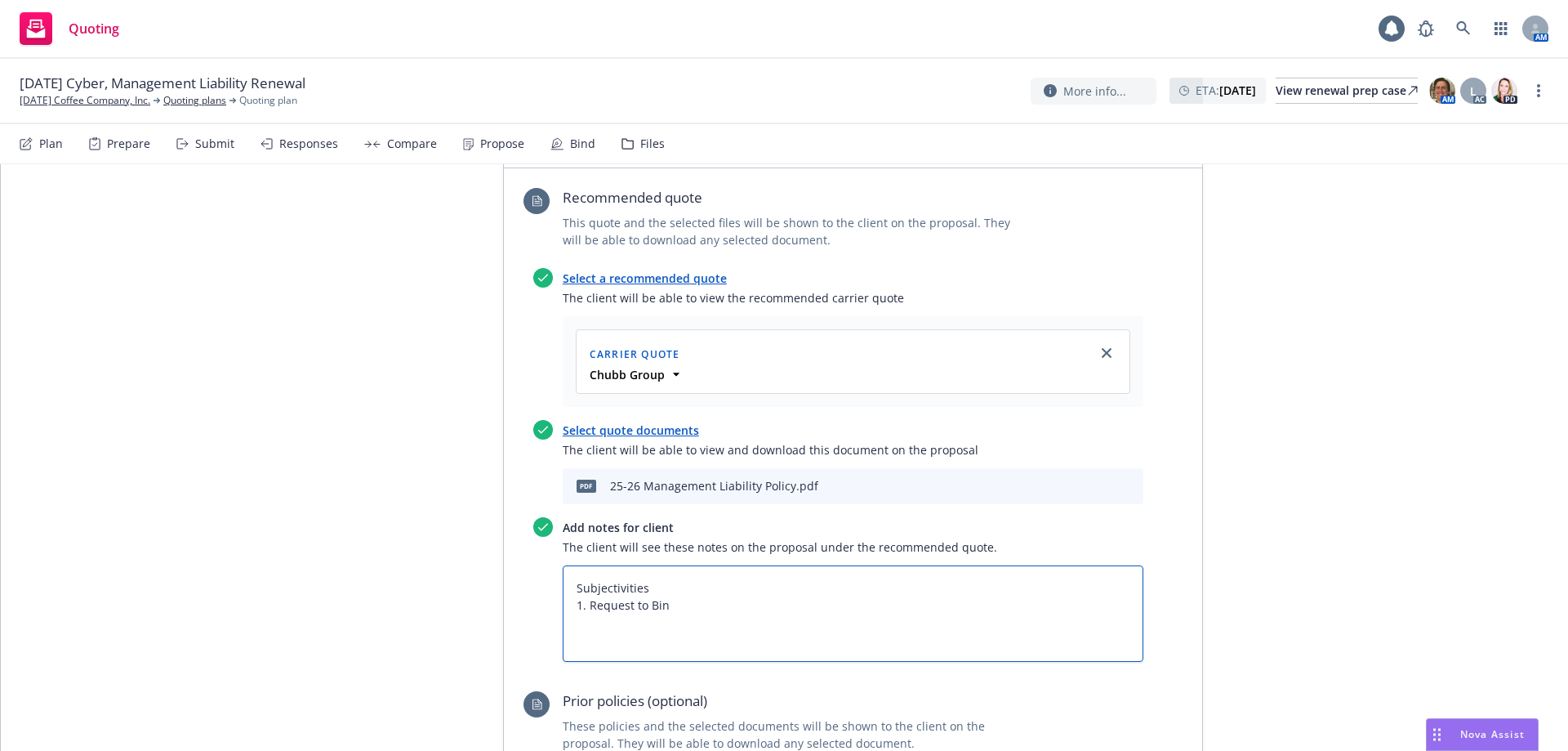
type textarea "Subjectivities 1. Request to Bind"
type textarea "x"
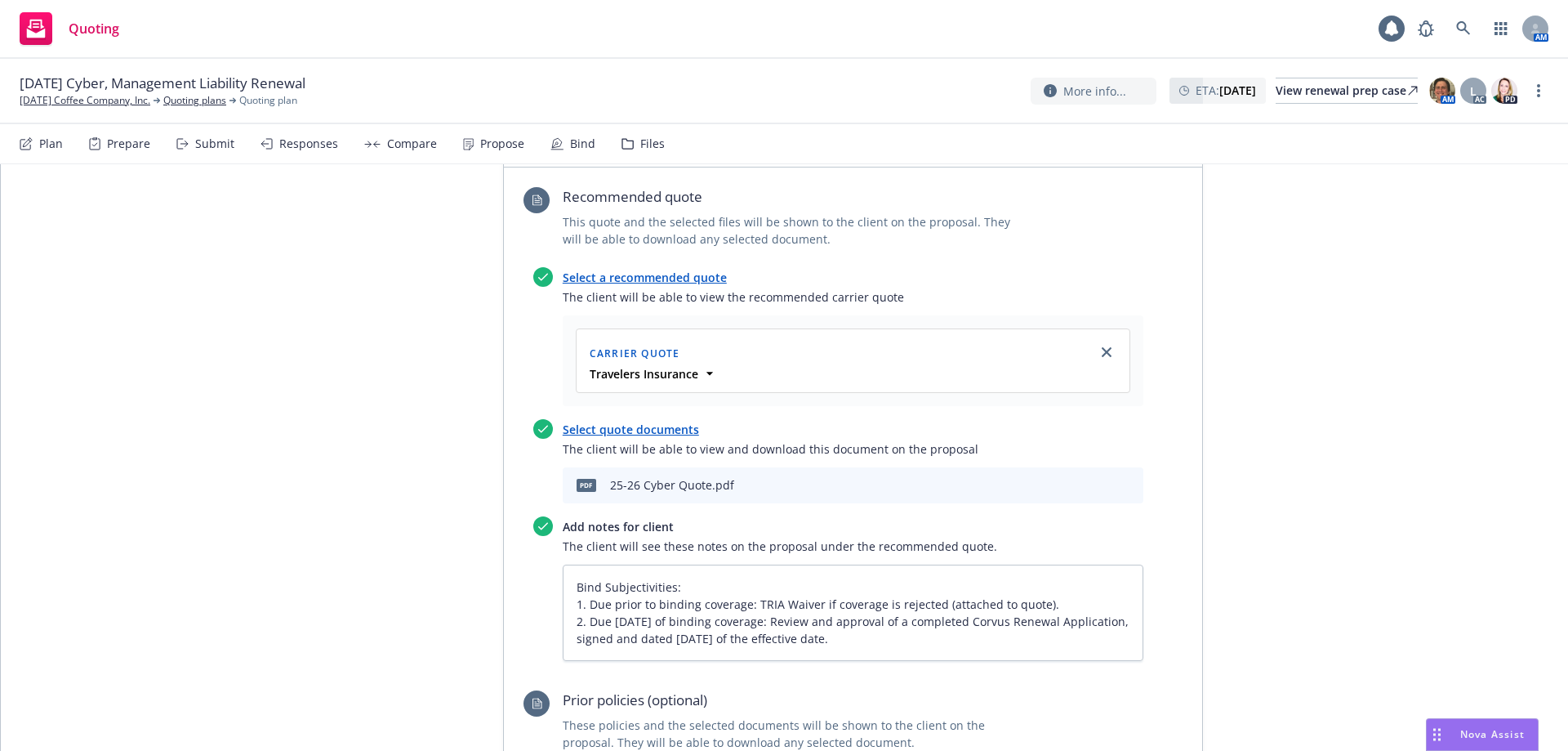
scroll to position [1879, 0]
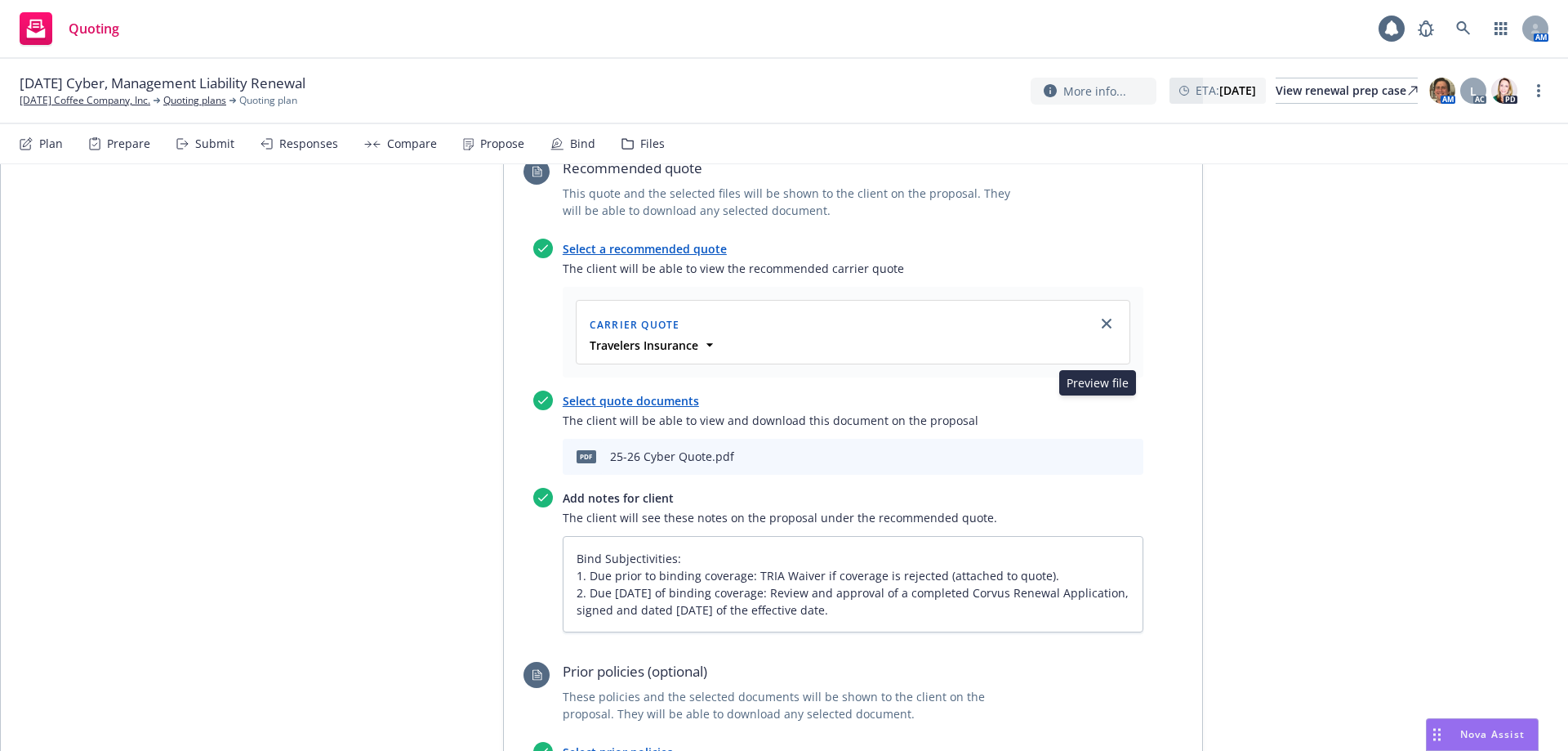
type textarea "Subjectivities 1. Request to Bind"
click at [777, 325] on icon "download file" at bounding box center [1074, 453] width 11 height 10
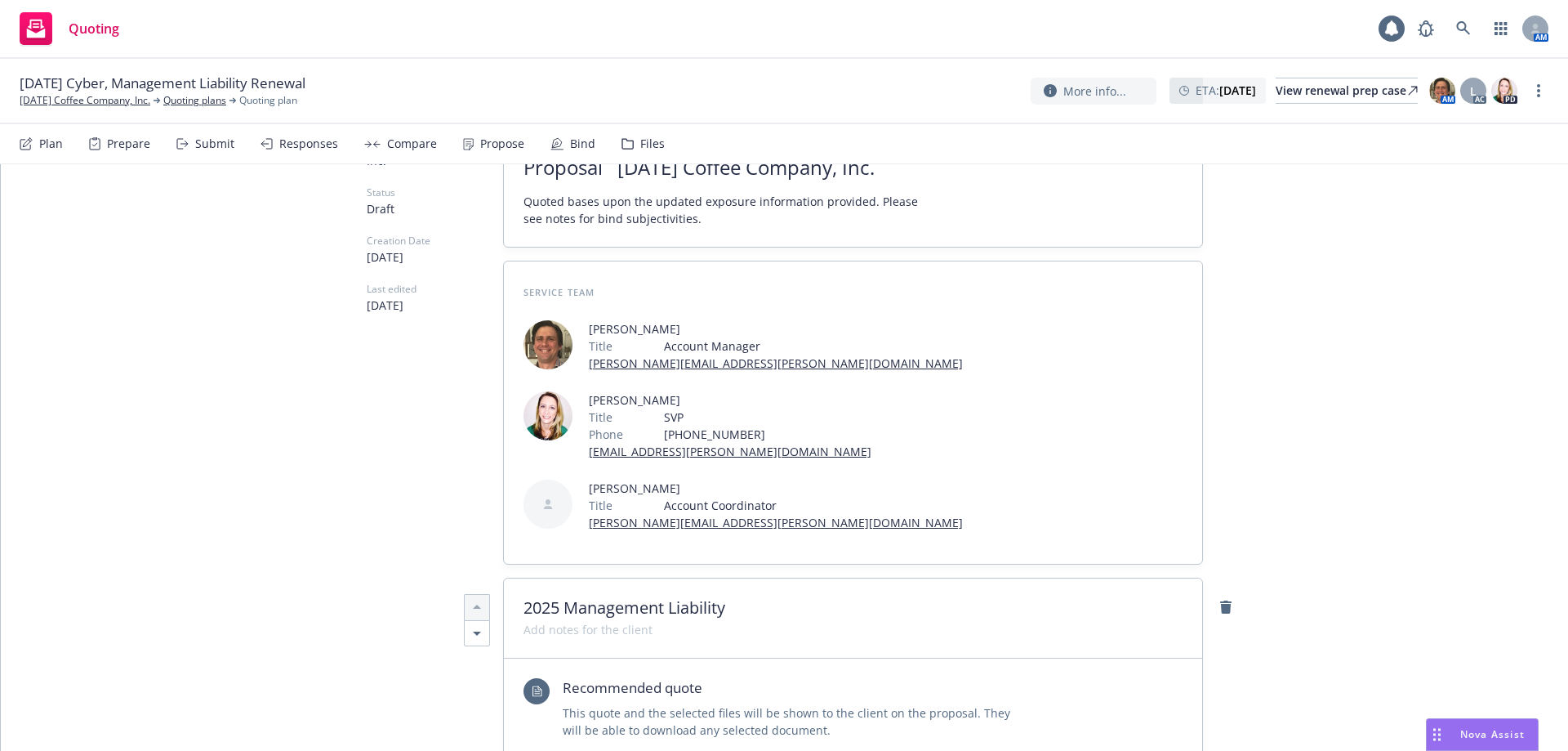
scroll to position [0, 0]
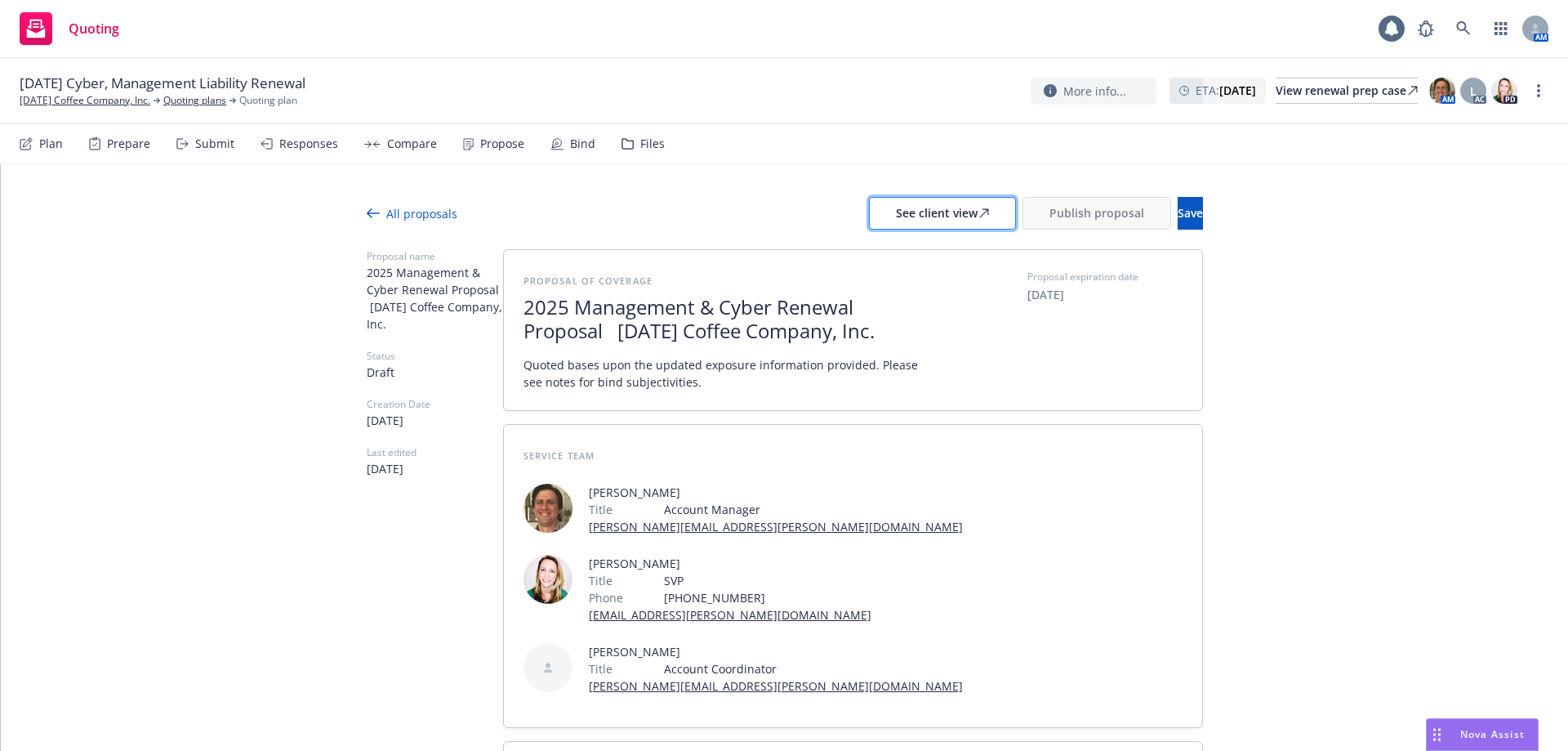
click at [777, 206] on div "See client view" at bounding box center [942, 213] width 93 height 31
click at [777, 216] on button "Publish proposal" at bounding box center [1096, 213] width 149 height 33
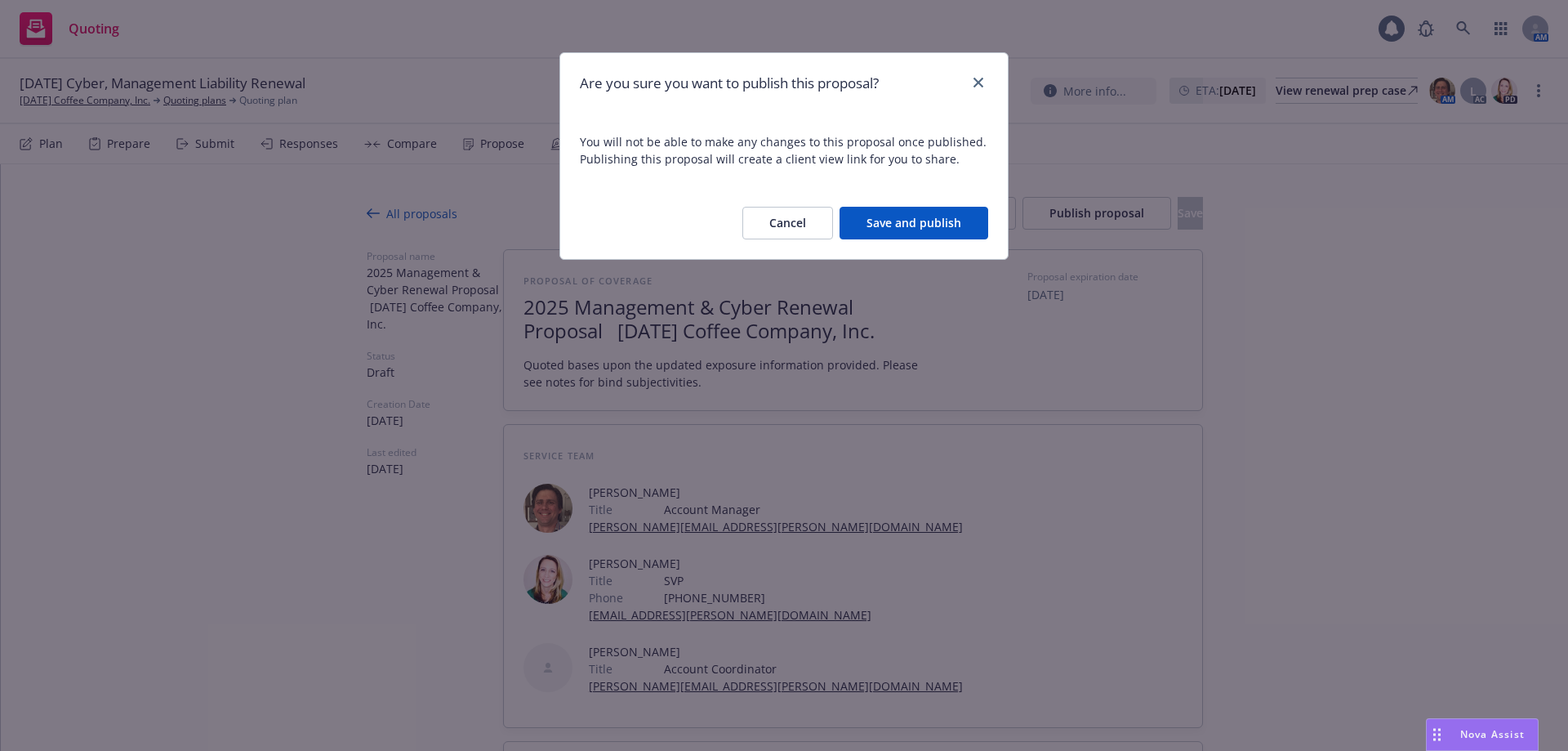
click at [777, 220] on button "Save and publish" at bounding box center [913, 222] width 149 height 33
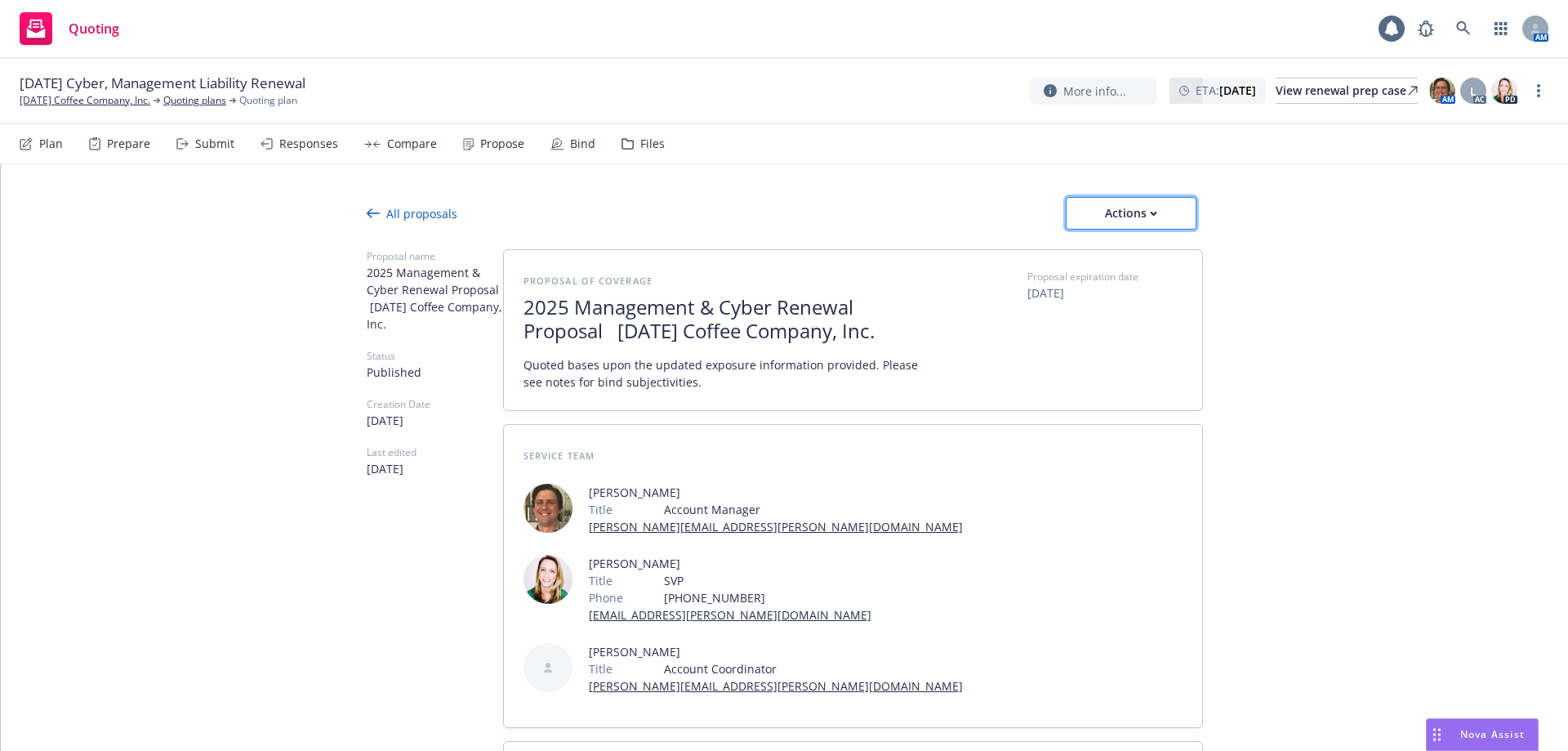
click at [777, 201] on div "Actions" at bounding box center [1130, 213] width 76 height 31
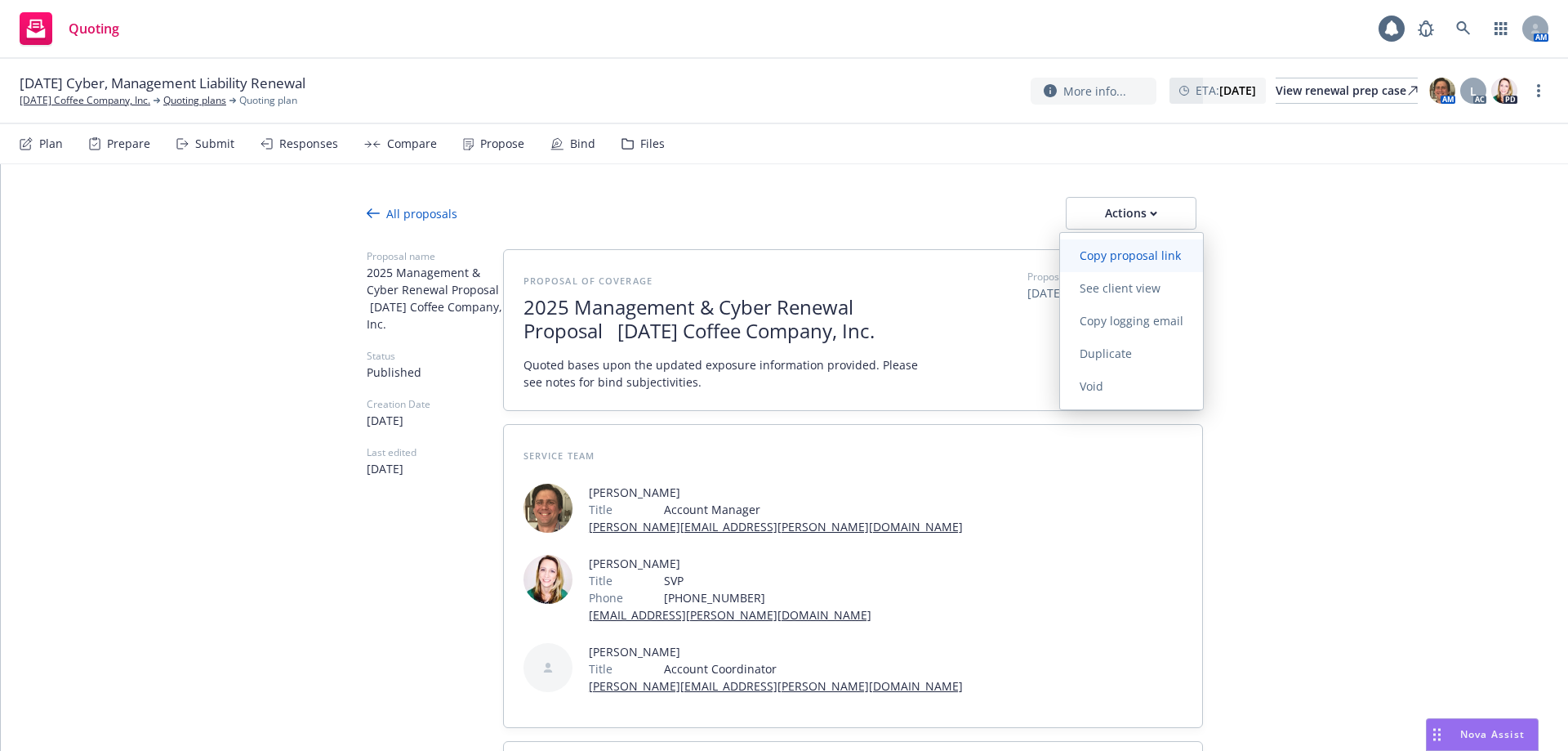
click at [777, 256] on span "Copy proposal link" at bounding box center [1130, 256] width 141 height 16
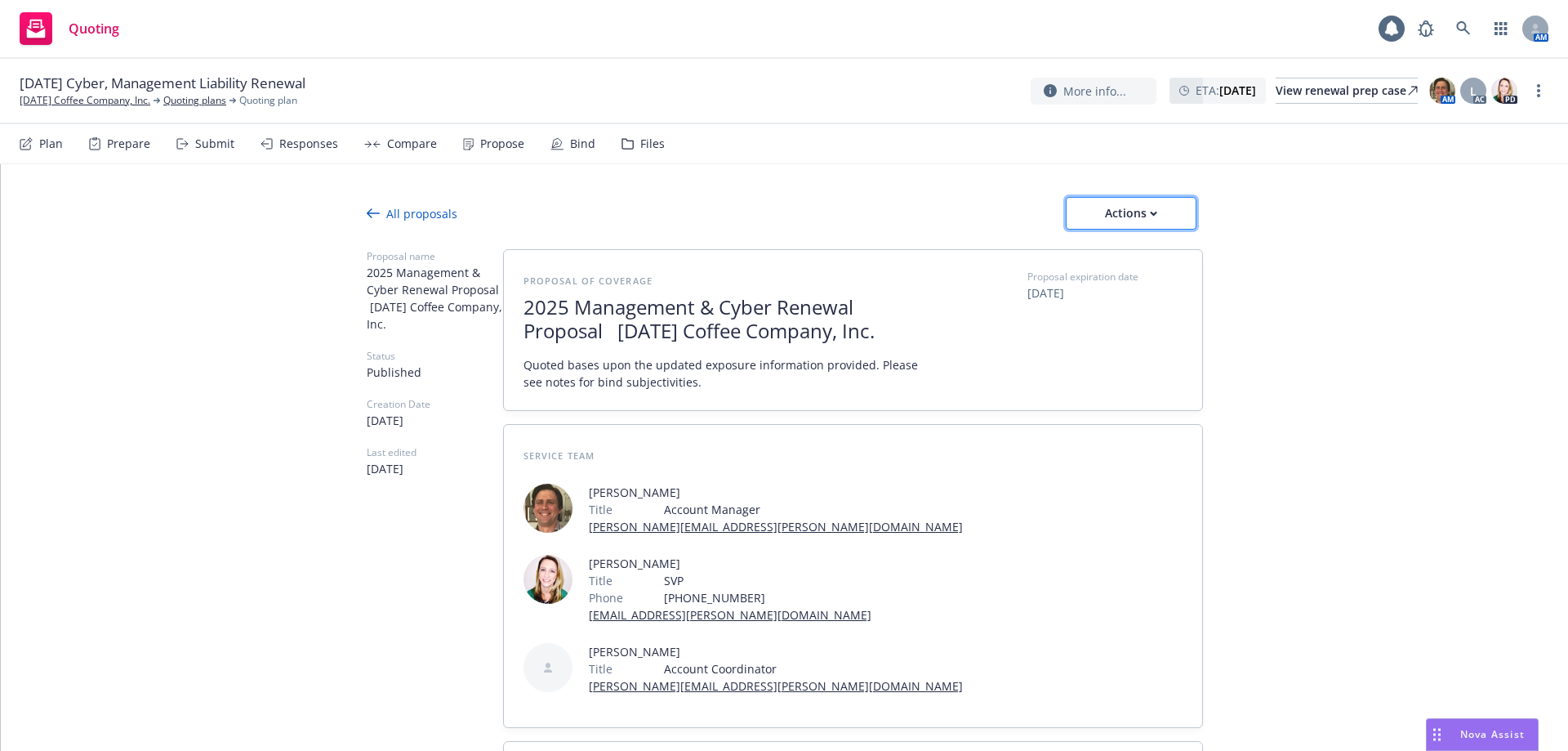
click at [777, 222] on button "Actions" at bounding box center [1131, 213] width 131 height 33
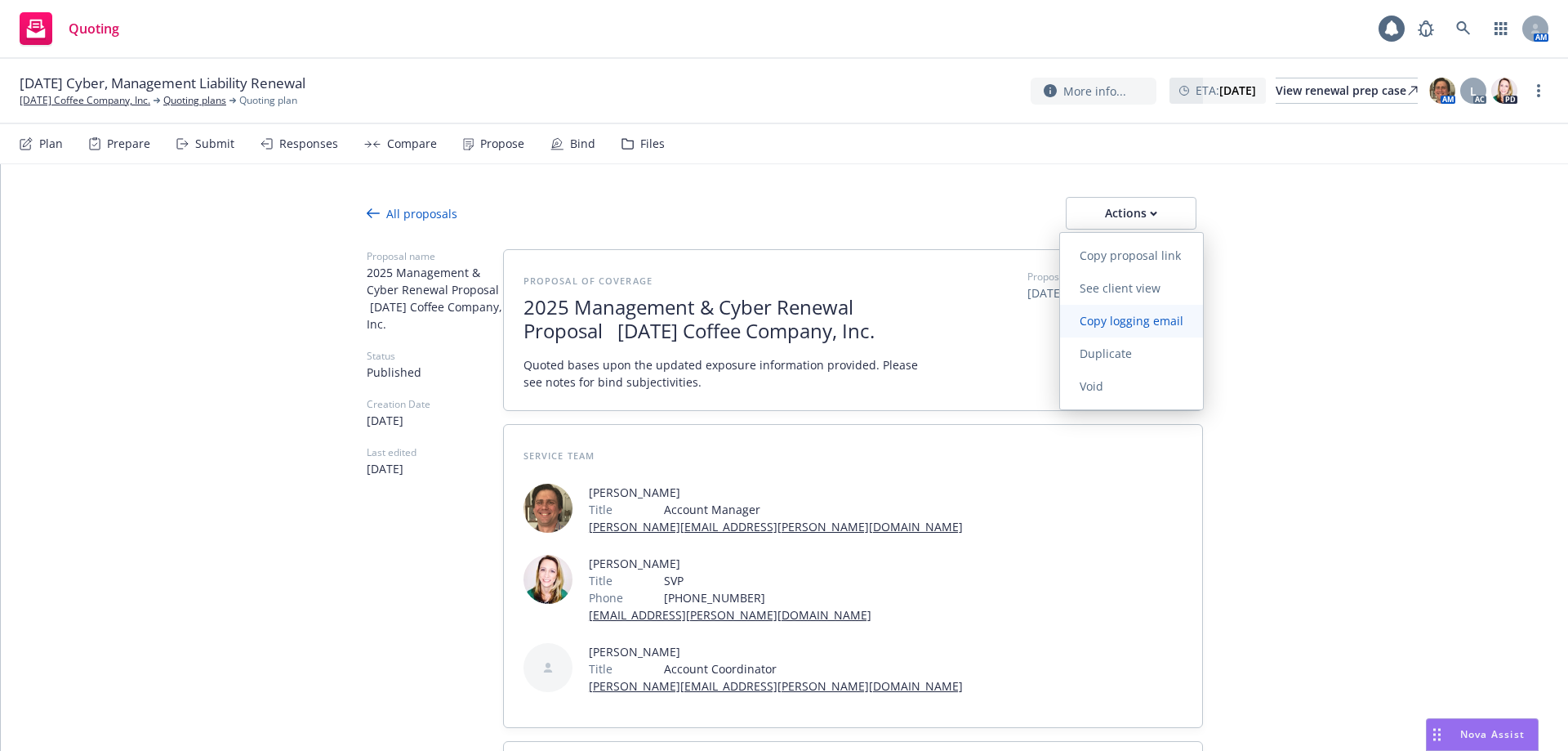
click at [777, 318] on span "Copy logging email" at bounding box center [1131, 321] width 143 height 16
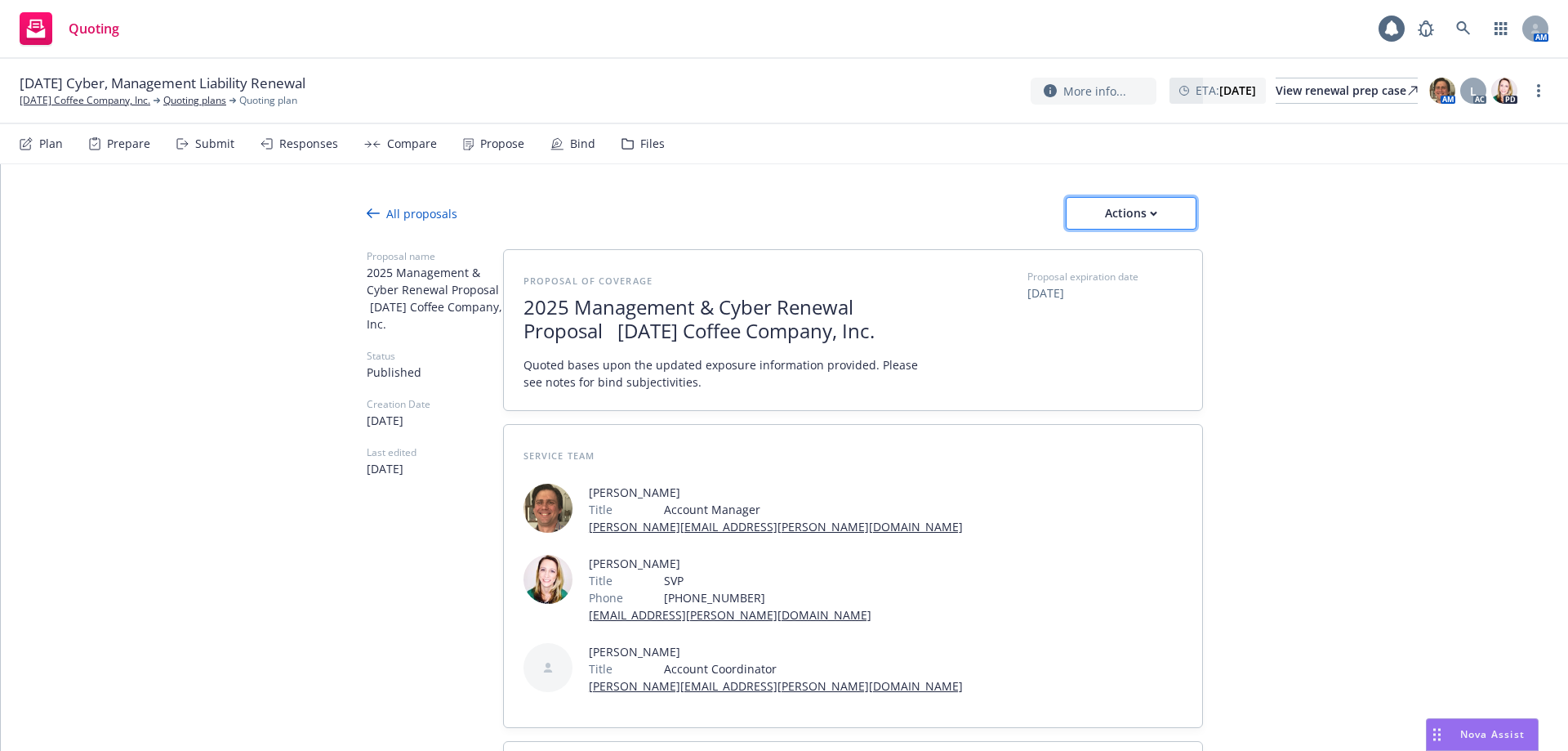
drag, startPoint x: 1092, startPoint y: 215, endPoint x: 1100, endPoint y: 225, distance: 12.8
click at [777, 215] on div "Actions" at bounding box center [1130, 213] width 76 height 31
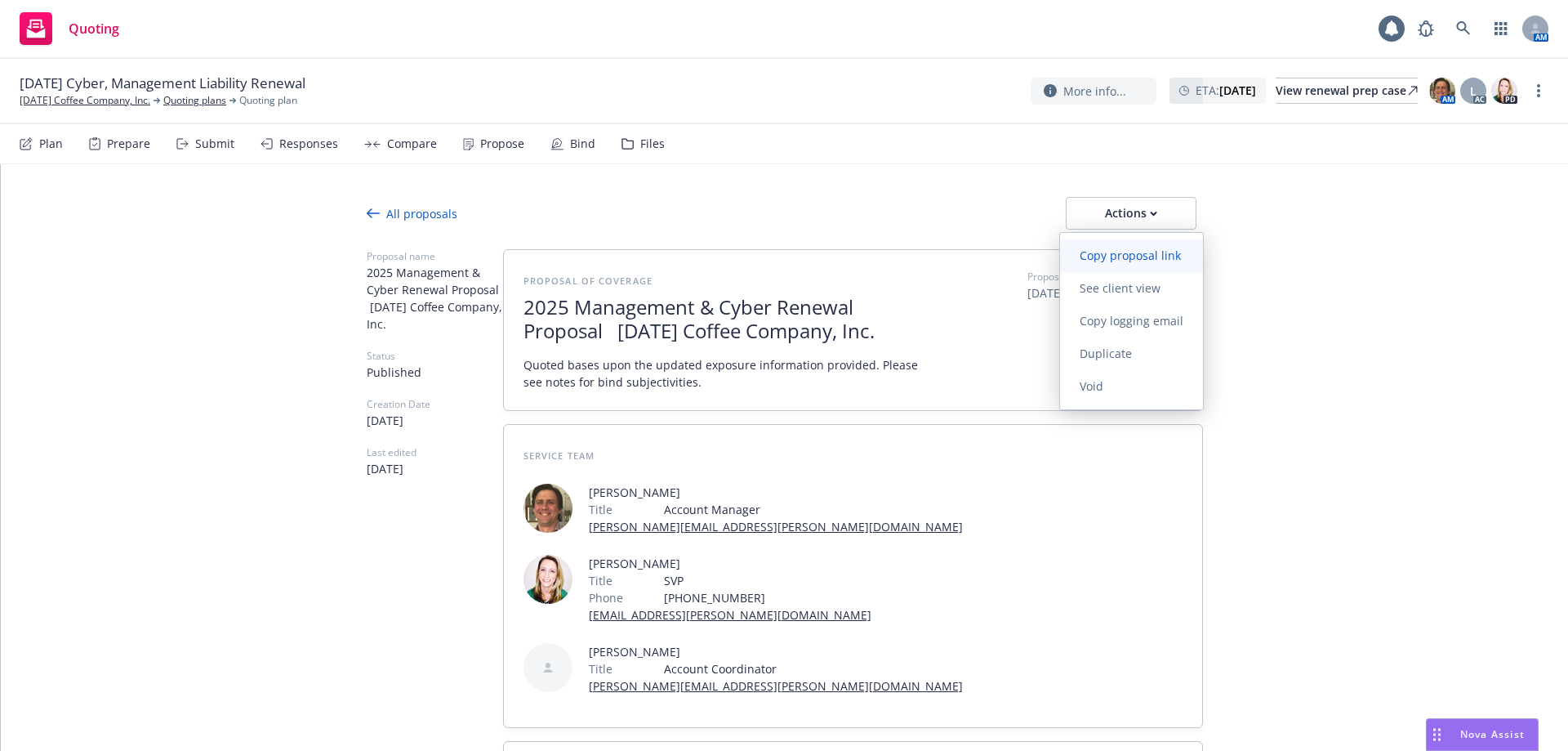
click at [777, 259] on span "Copy proposal link" at bounding box center [1130, 256] width 141 height 16
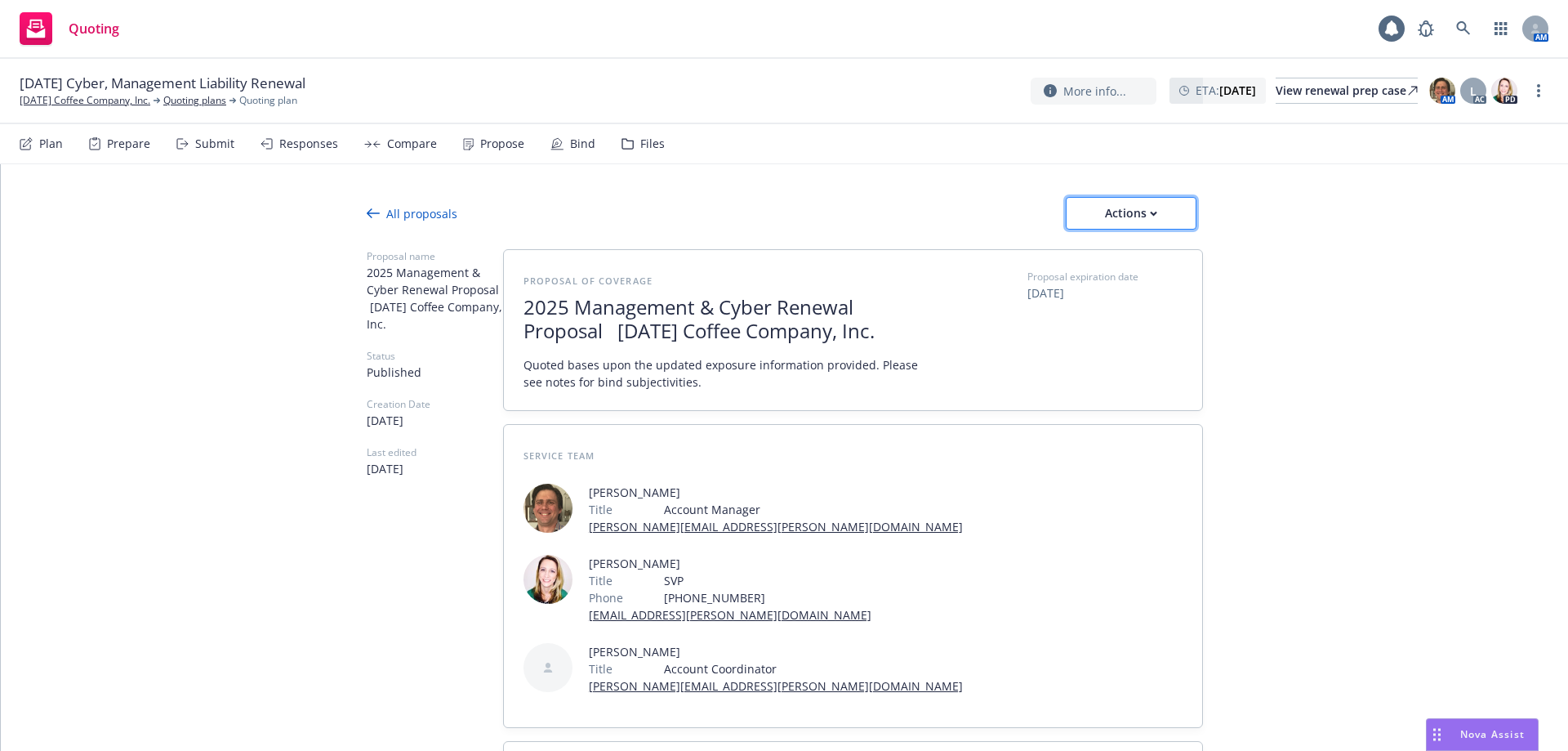
click at [777, 220] on div "Actions" at bounding box center [1130, 213] width 76 height 31
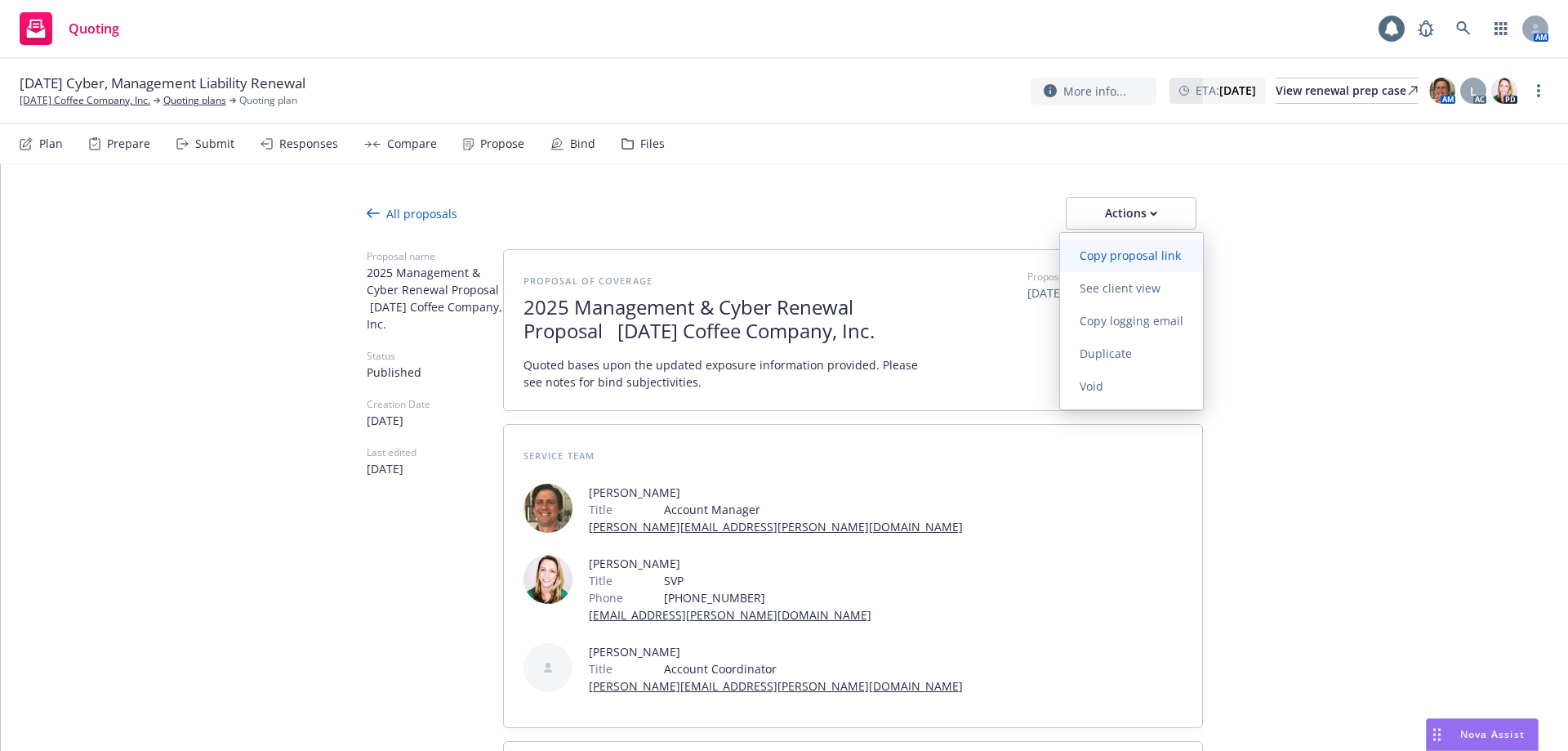
click at [777, 263] on link "Copy proposal link" at bounding box center [1131, 255] width 143 height 33
type textarea "x"
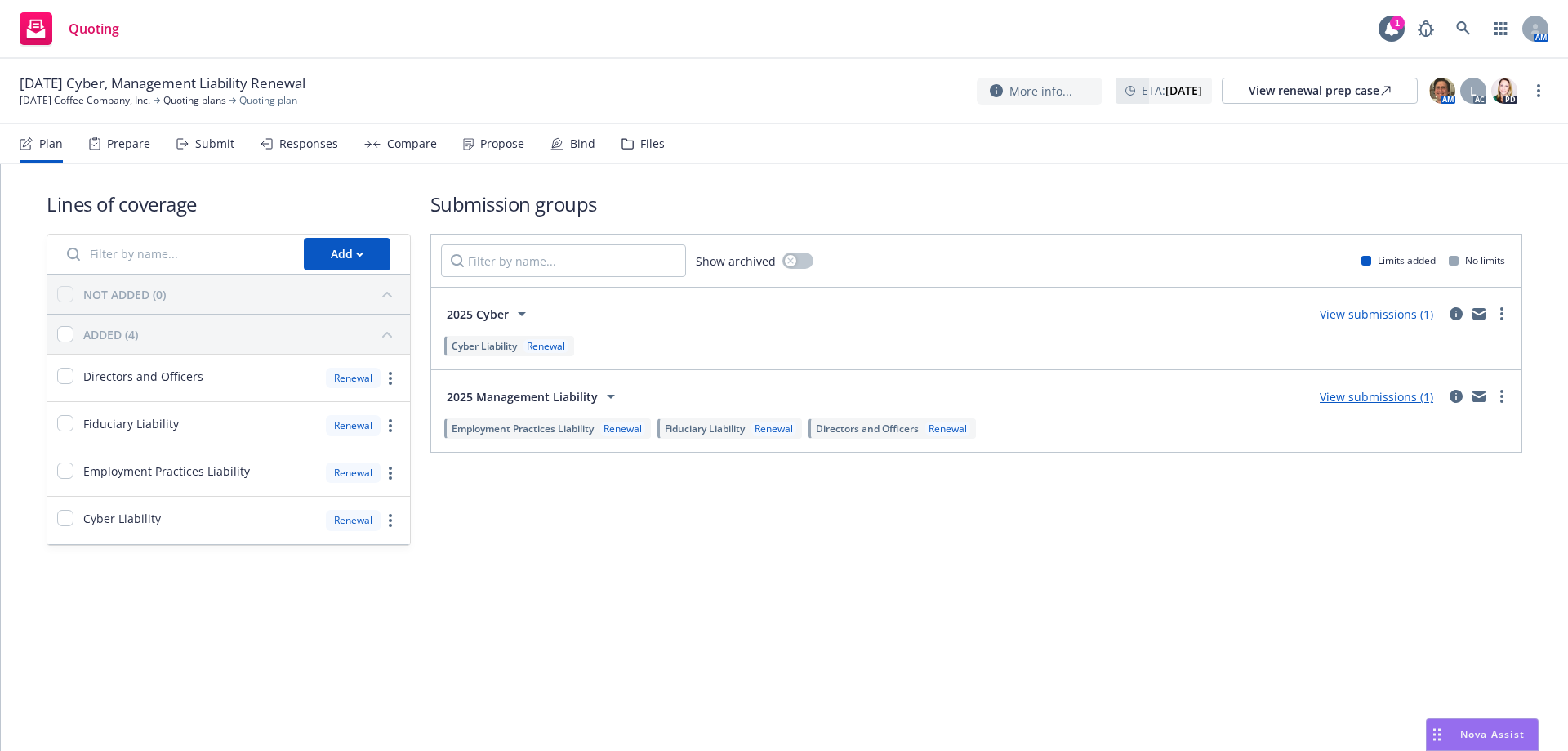
click at [494, 146] on div "Propose" at bounding box center [502, 143] width 44 height 13
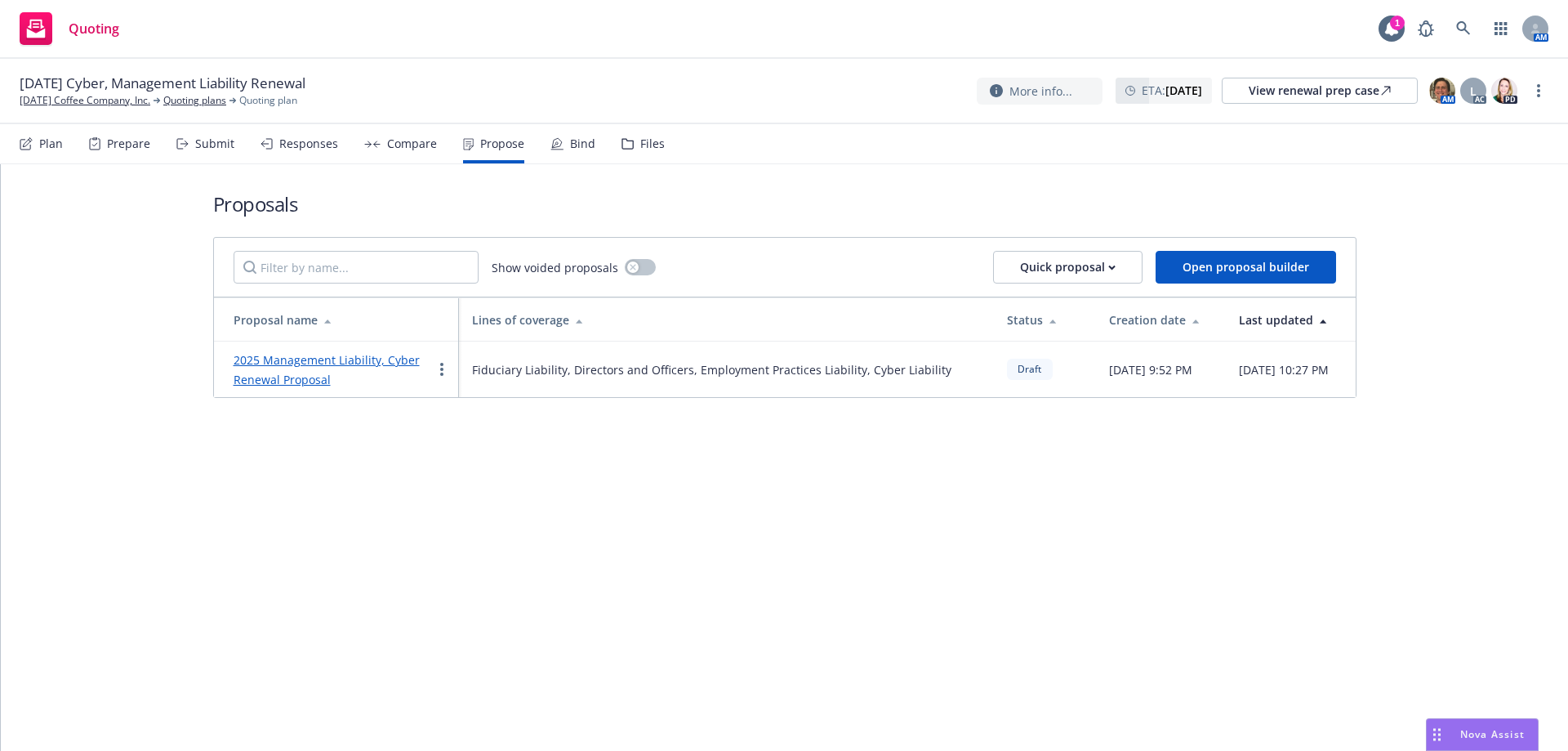
click at [342, 356] on link "2025 Management Liability, Cyber Renewal Proposal" at bounding box center [327, 370] width 186 height 35
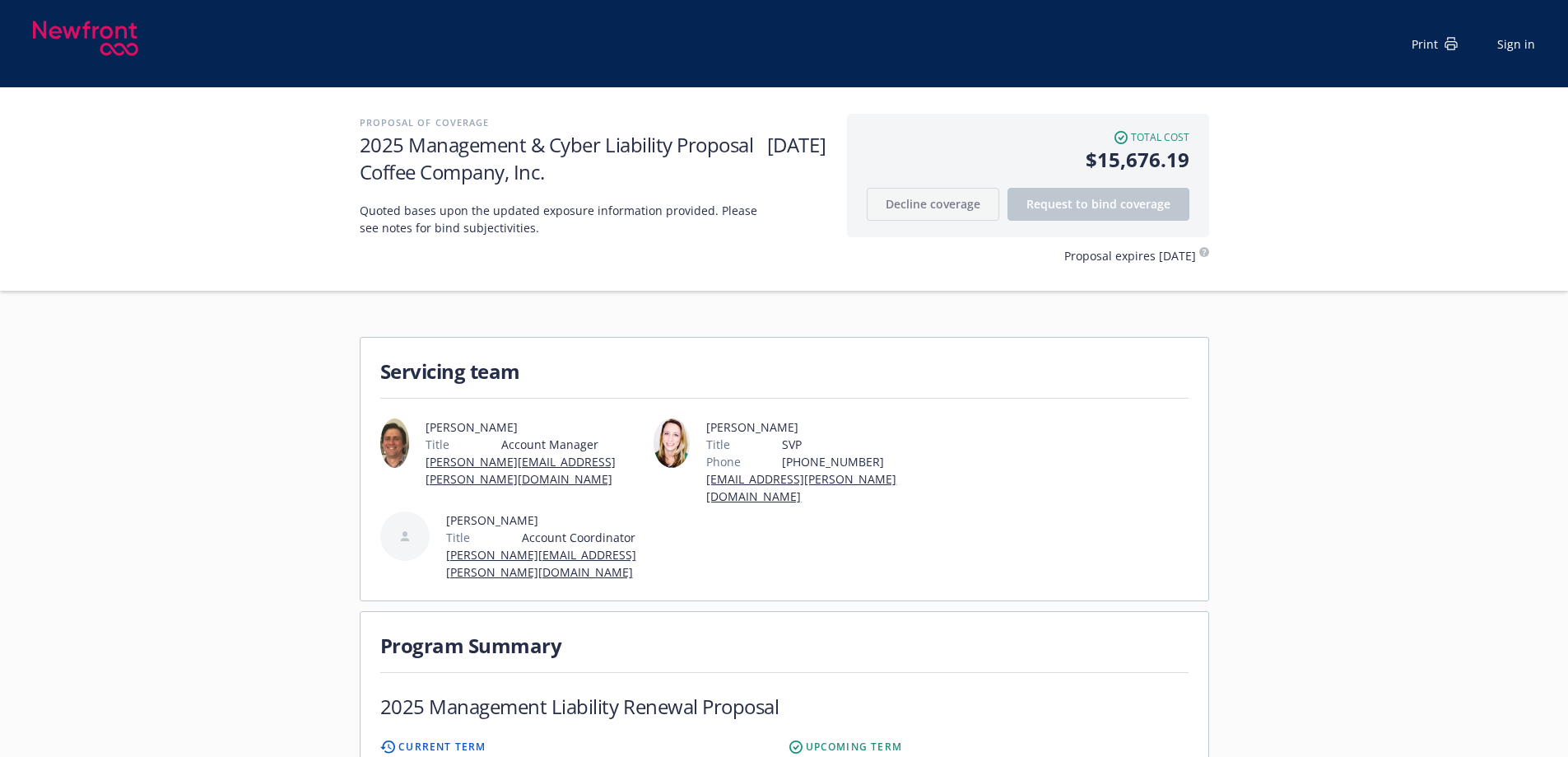
click at [672, 147] on h1 "2025 Management & Cyber Liability Proposal Thanksgiving Coffee Company, Inc." at bounding box center [595, 158] width 471 height 54
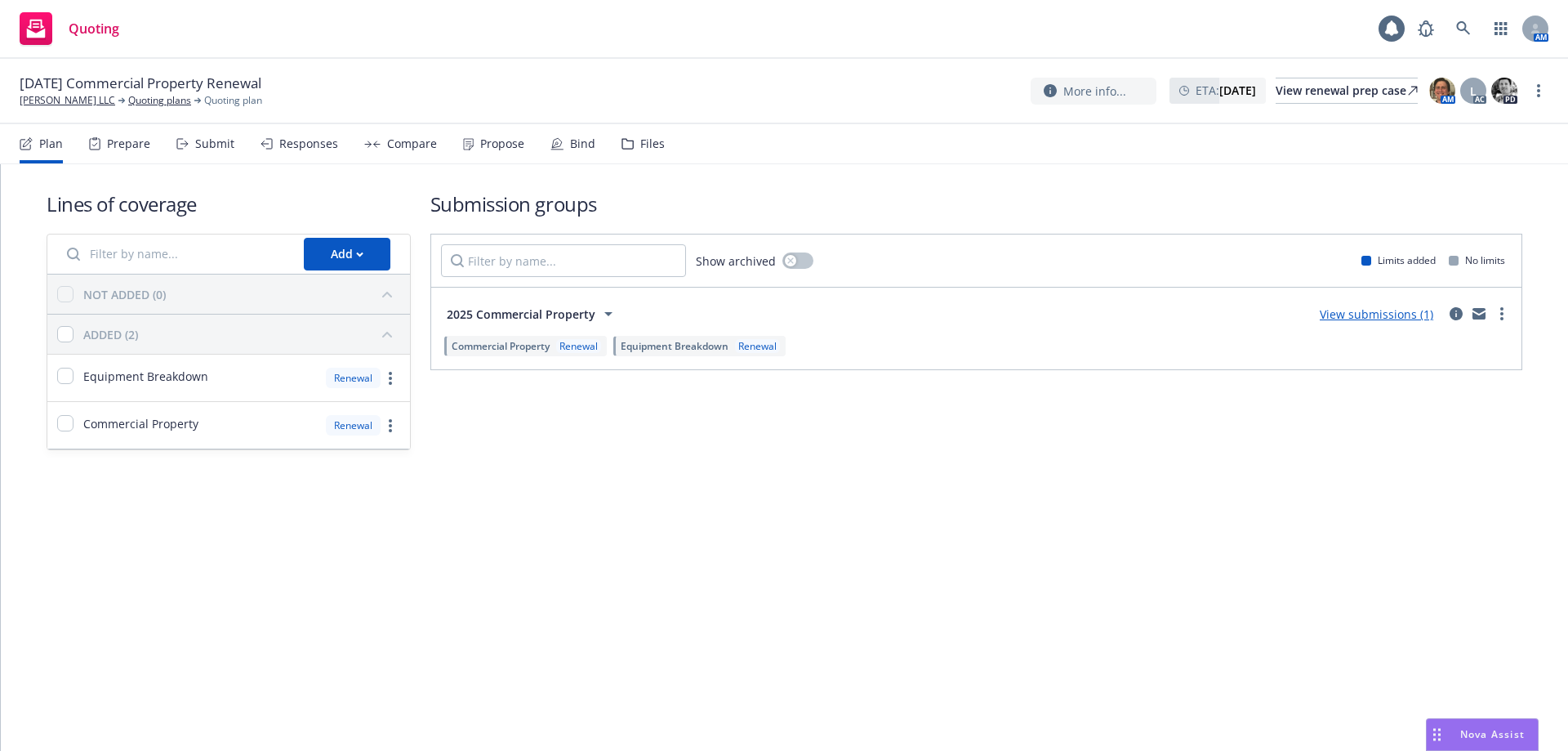
click at [496, 144] on div "Propose" at bounding box center [502, 143] width 44 height 13
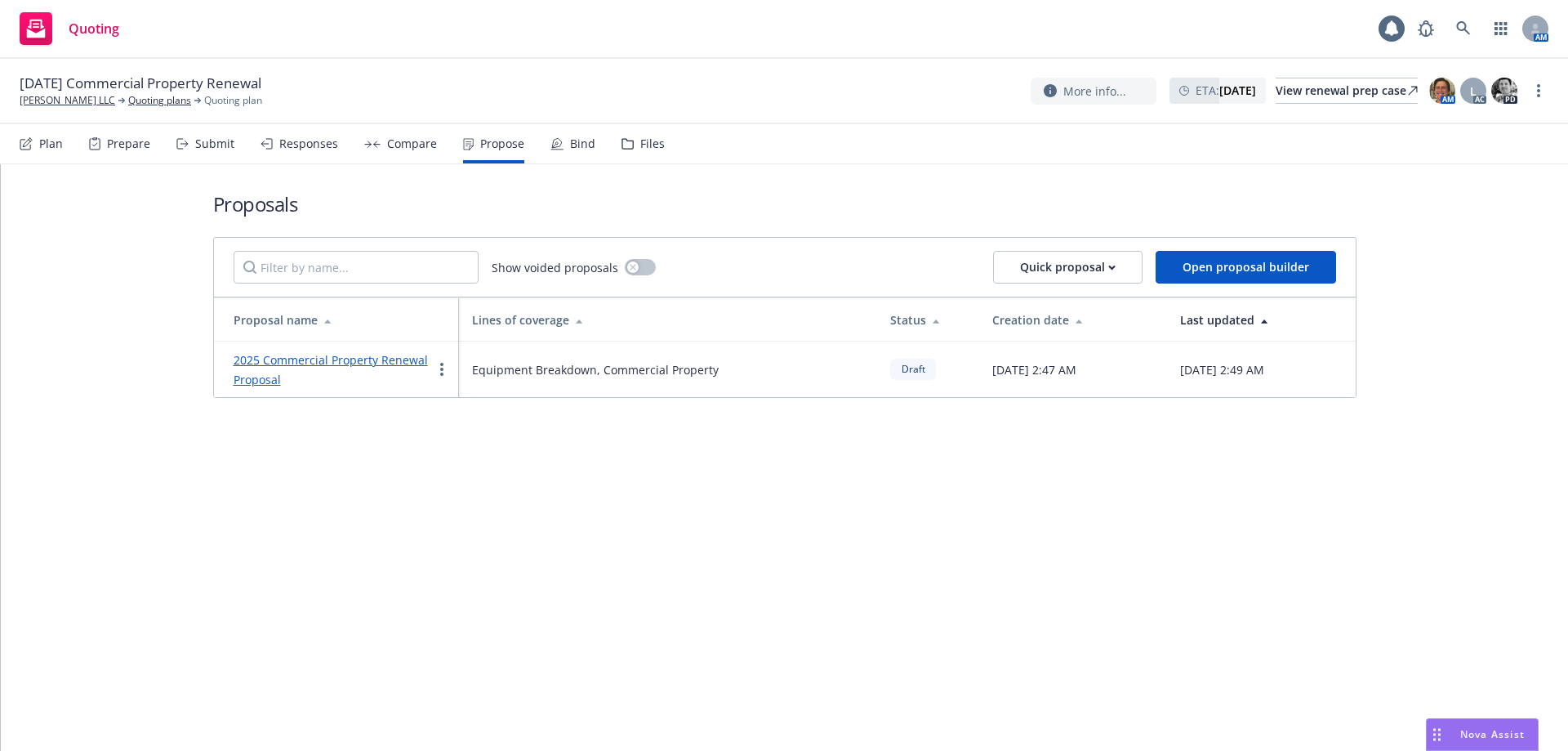
click at [381, 354] on link "2025 Commercial Property Renewal Proposal" at bounding box center [330, 370] width 194 height 35
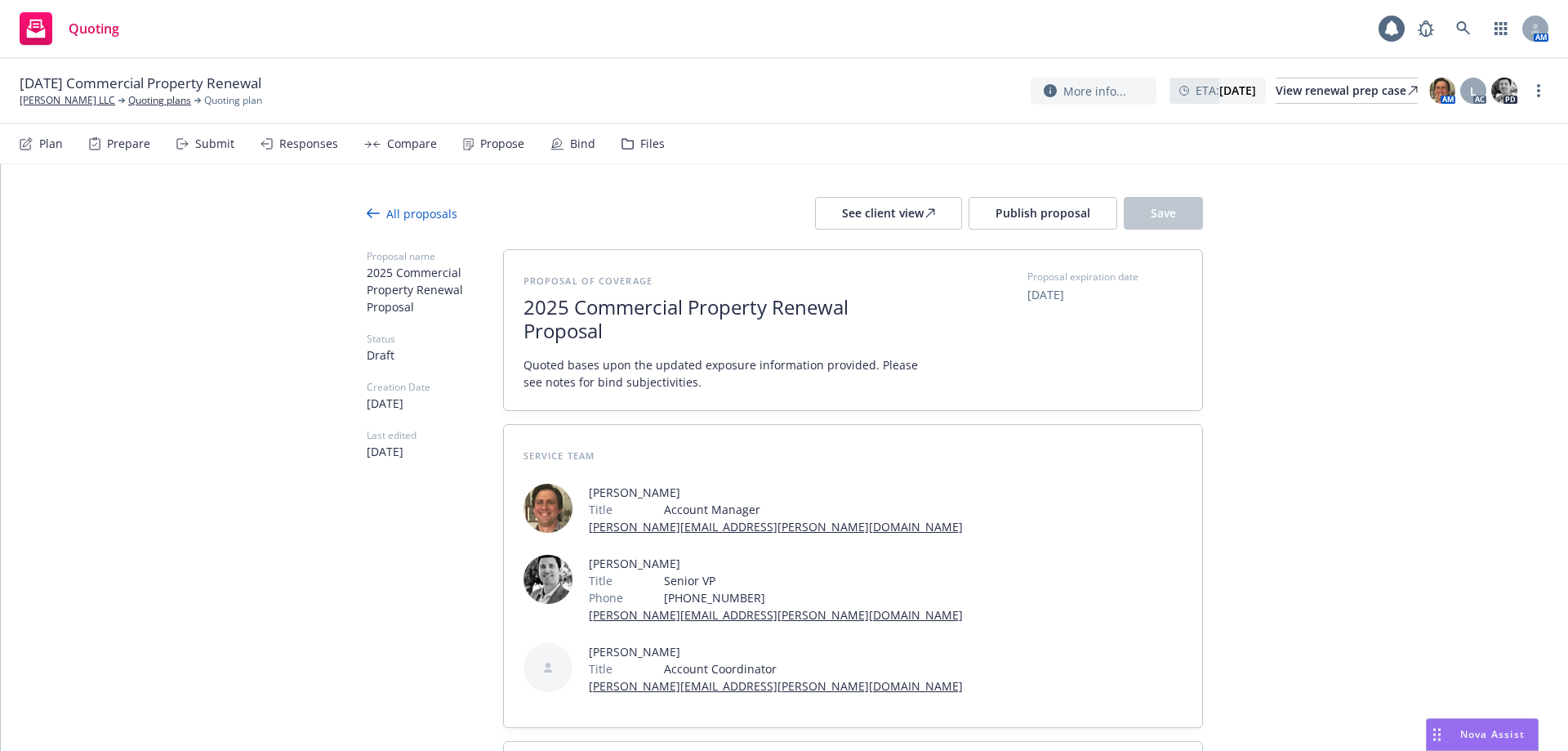
click at [646, 338] on span "2025 Commercial Property Renewal Proposal" at bounding box center [723, 319] width 400 height 47
click at [863, 217] on div "See client view" at bounding box center [889, 213] width 93 height 31
click at [618, 330] on span "2025 Commercial Property Renewal Proposal [PERSON_NAME] LLC" at bounding box center [723, 318] width 400 height 47
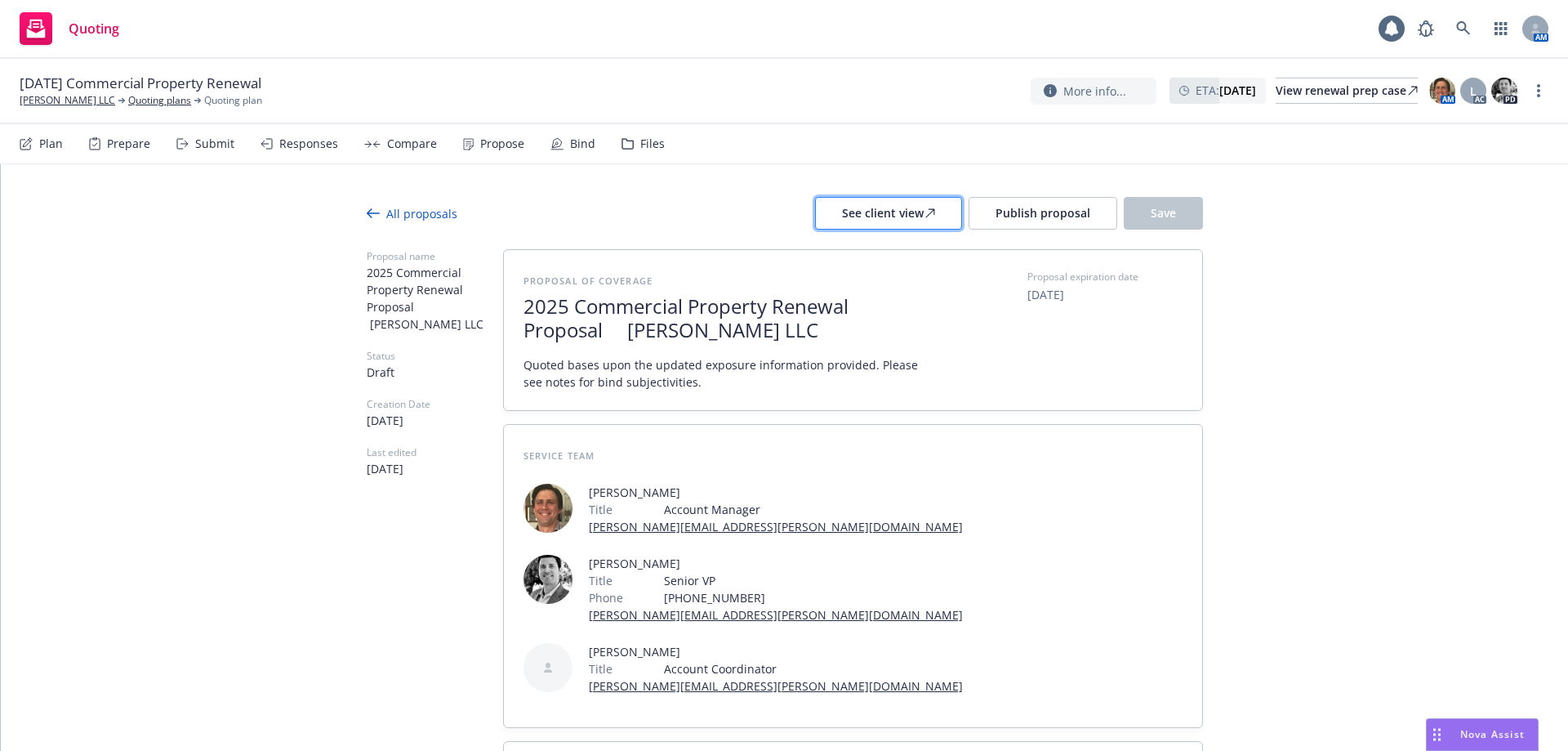
click at [833, 212] on button "See client view" at bounding box center [888, 213] width 147 height 33
click at [1004, 213] on span "Publish proposal" at bounding box center [1043, 213] width 95 height 16
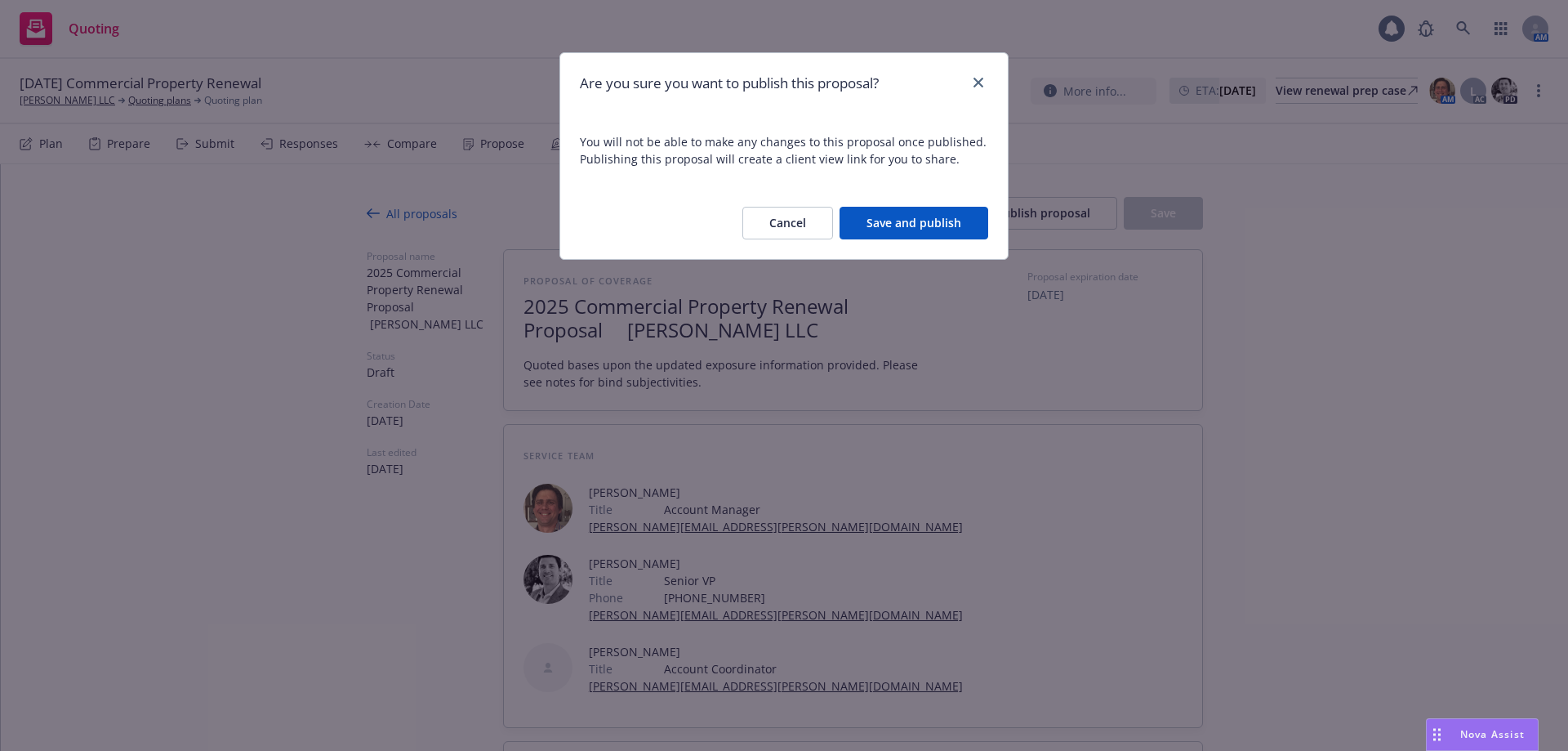
click at [891, 219] on button "Save and publish" at bounding box center [913, 222] width 149 height 33
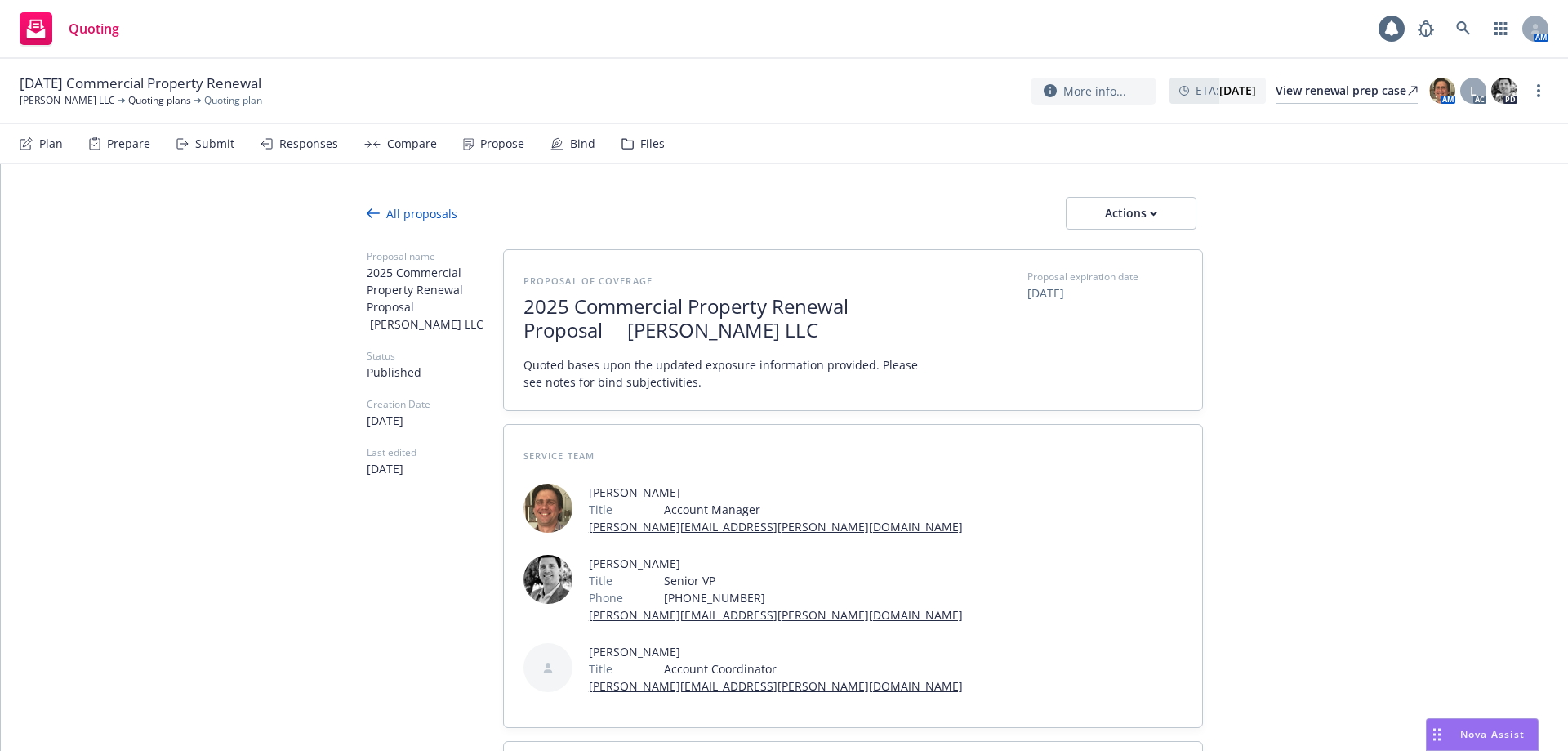
type textarea "x"
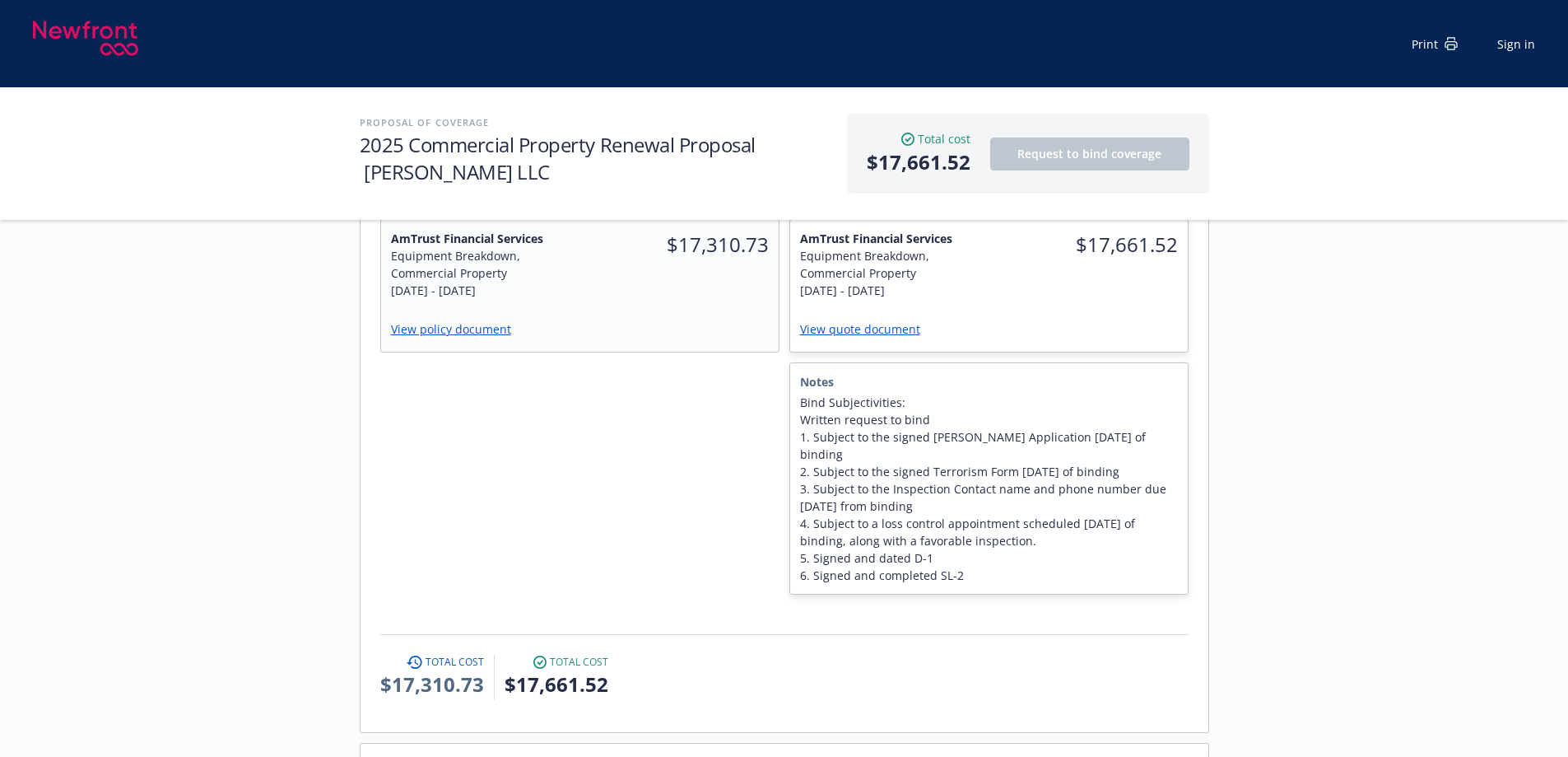
scroll to position [247, 0]
